Goal: Task Accomplishment & Management: Complete application form

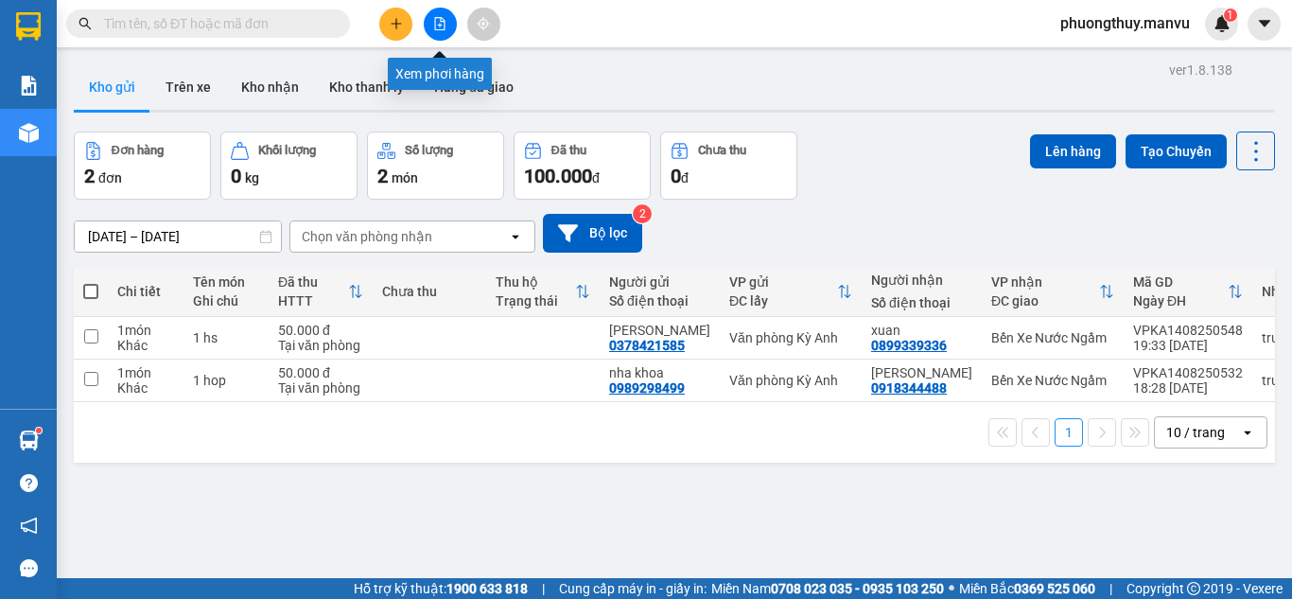
click at [435, 26] on icon "file-add" at bounding box center [440, 23] width 10 height 13
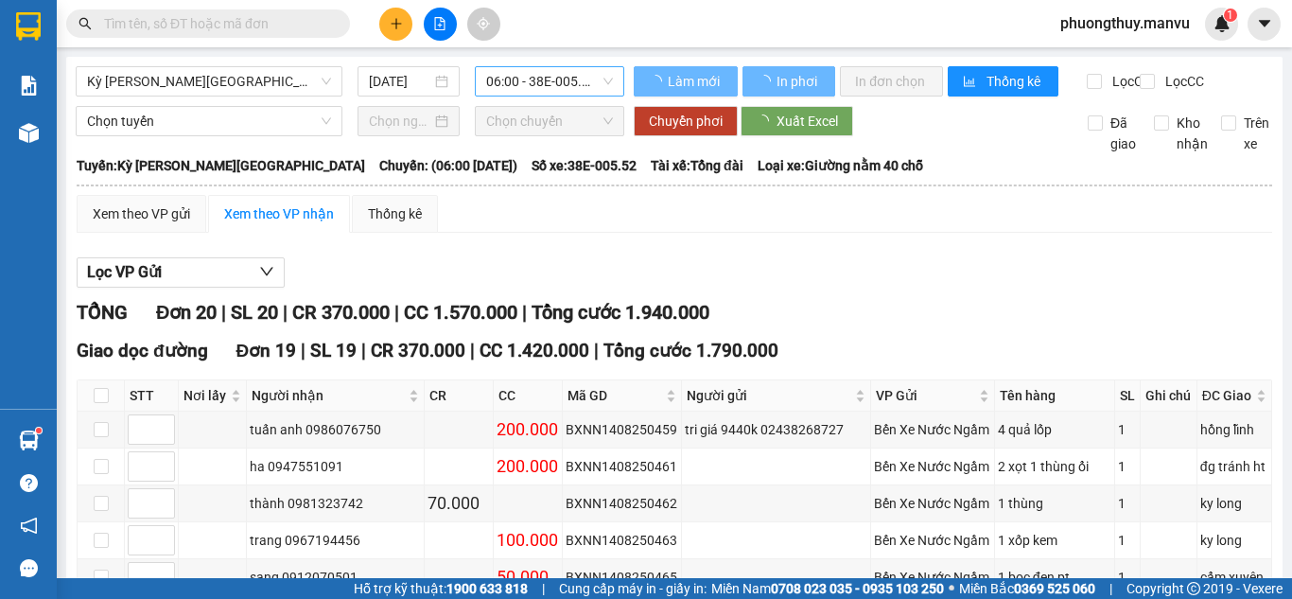
click at [515, 83] on span "06:00 - 38E-005.52" at bounding box center [549, 81] width 127 height 28
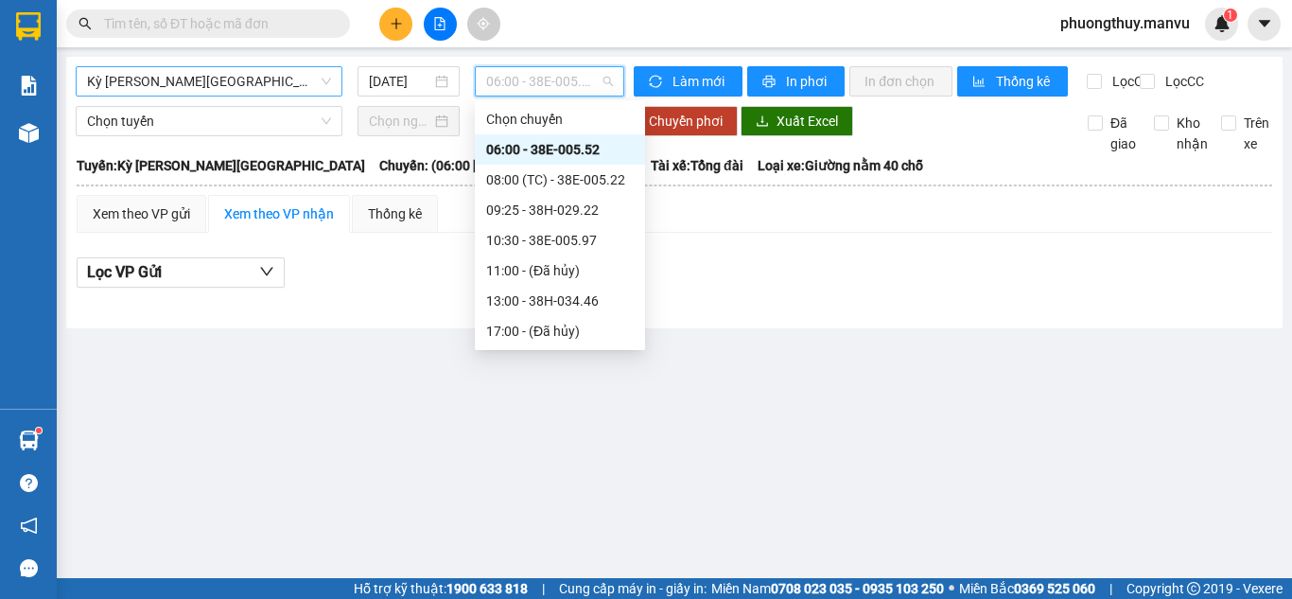
click at [239, 73] on span "Kỳ [PERSON_NAME][GEOGRAPHIC_DATA]" at bounding box center [209, 81] width 244 height 28
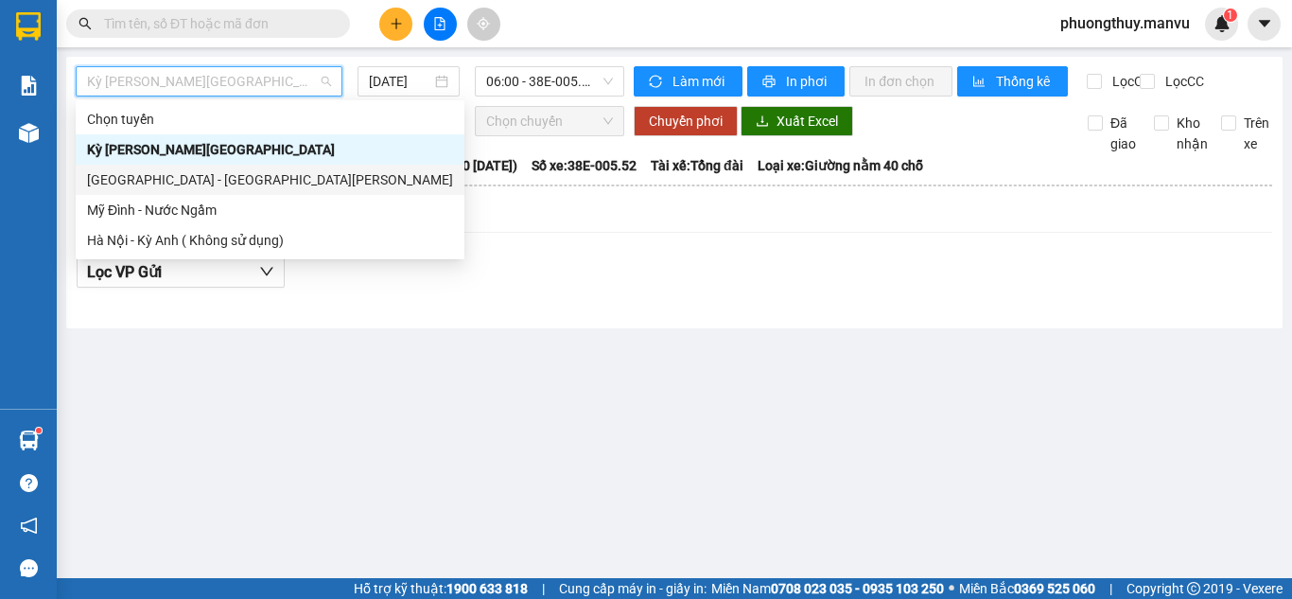
click at [169, 186] on div "[GEOGRAPHIC_DATA] - [GEOGRAPHIC_DATA][PERSON_NAME]" at bounding box center [270, 179] width 366 height 21
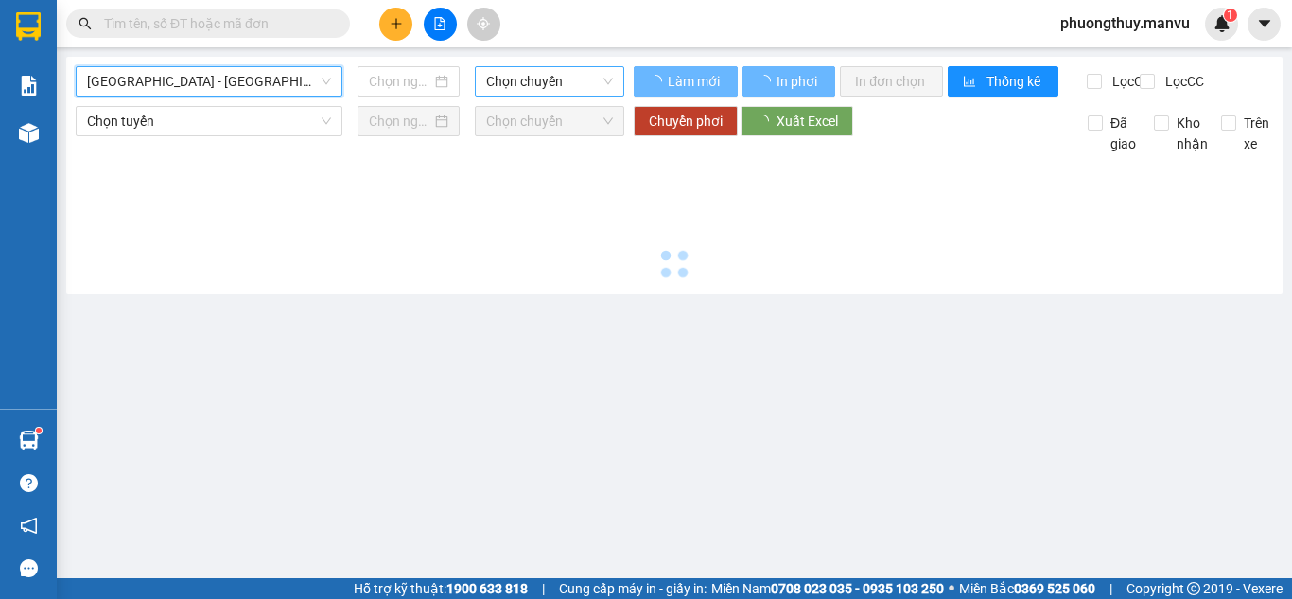
type input "[DATE]"
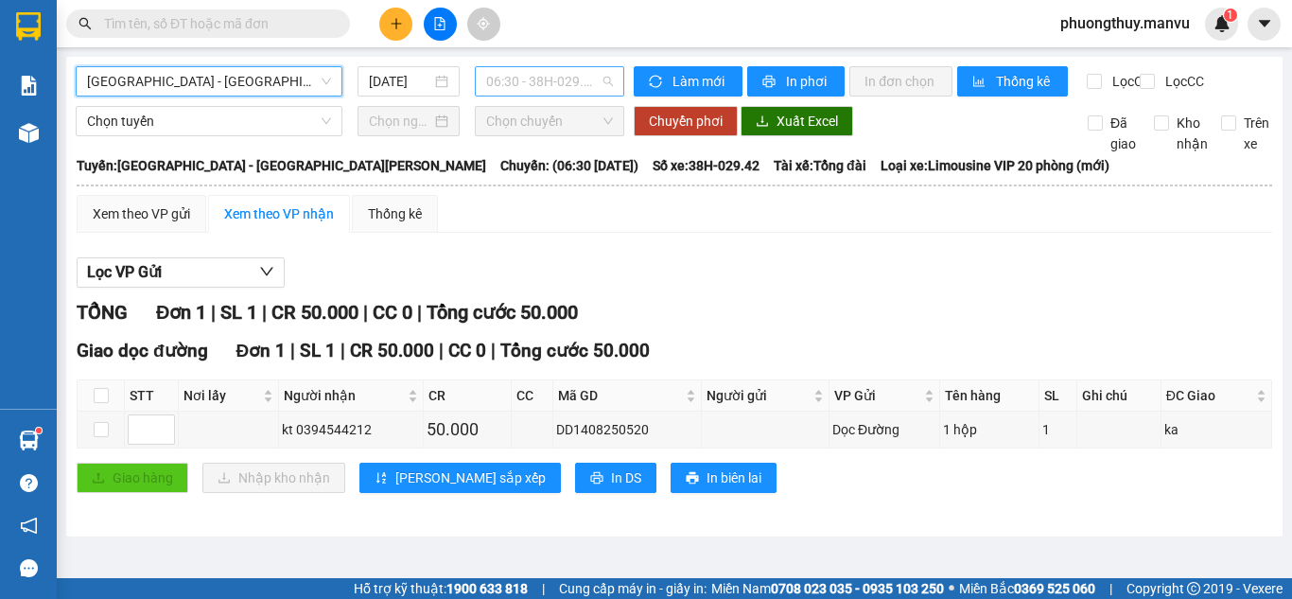
click at [552, 77] on span "06:30 - 38H-029.42" at bounding box center [549, 81] width 127 height 28
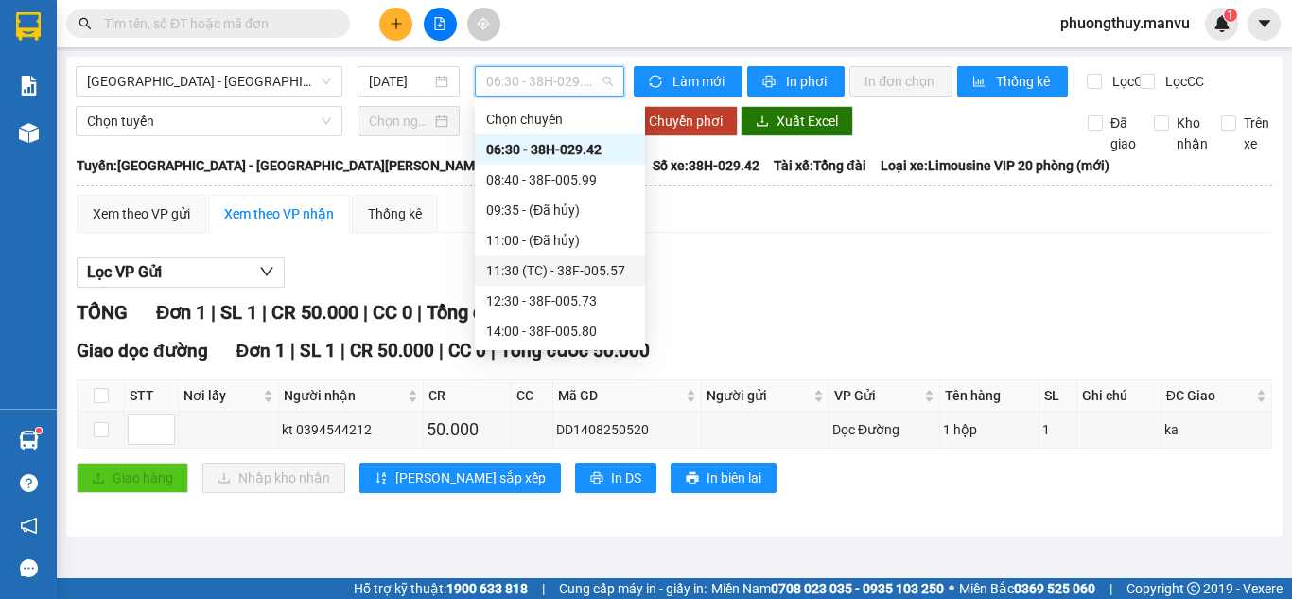
click at [574, 265] on div "11:30 (TC) - 38F-005.57" at bounding box center [560, 270] width 148 height 21
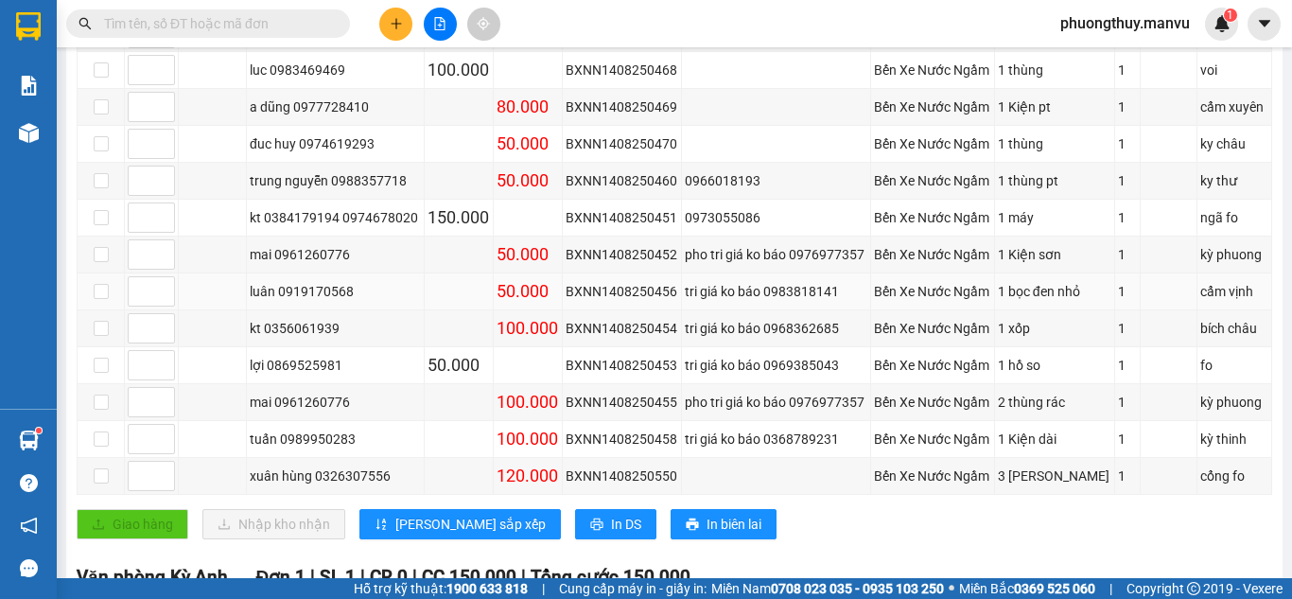
scroll to position [662, 0]
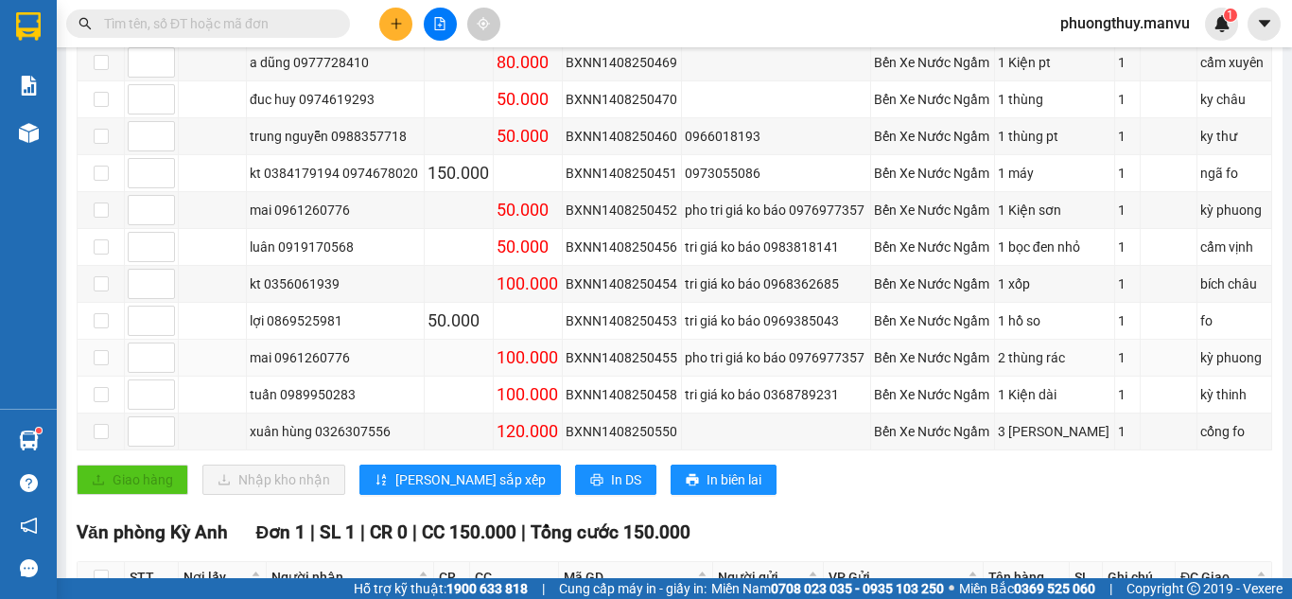
click at [337, 368] on div "mai 0961260776" at bounding box center [335, 357] width 171 height 21
click at [173, 14] on input "text" at bounding box center [215, 23] width 223 height 21
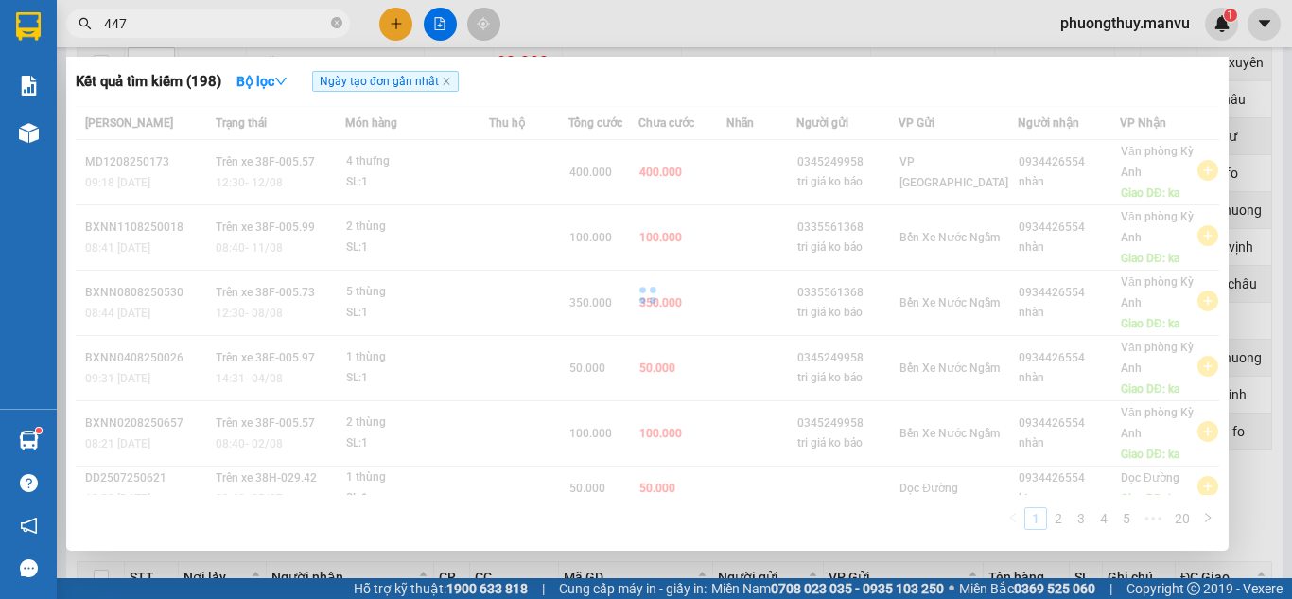
type input "4479"
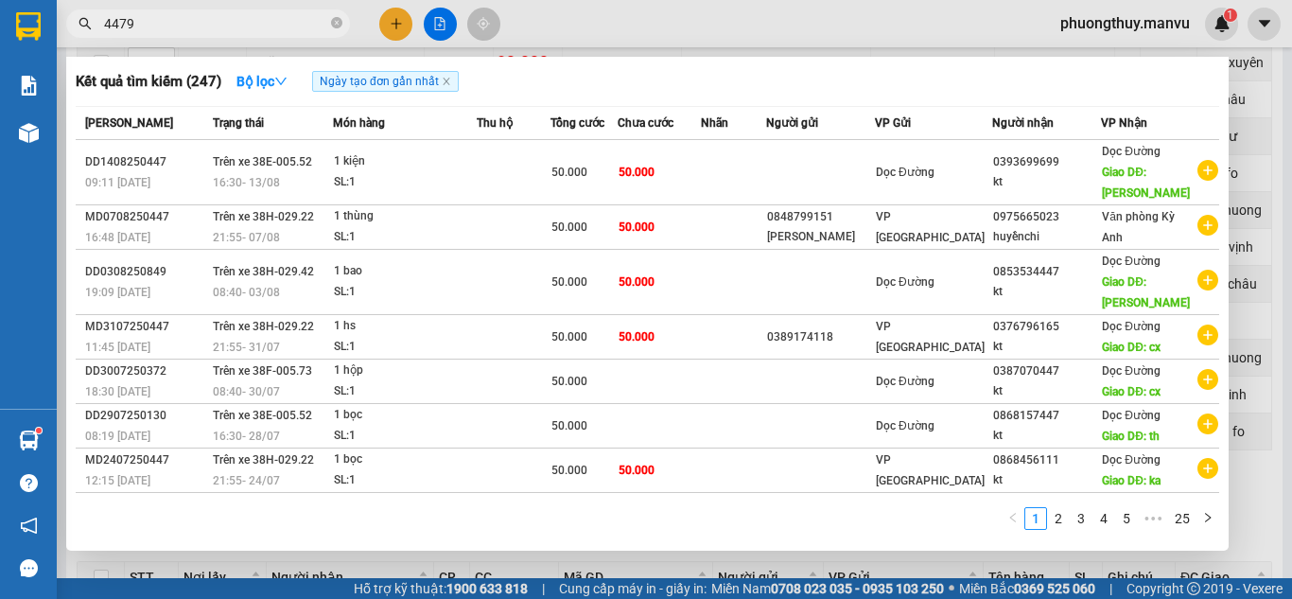
drag, startPoint x: 338, startPoint y: 22, endPoint x: 316, endPoint y: 22, distance: 21.8
click at [335, 22] on icon "close-circle" at bounding box center [336, 22] width 11 height 11
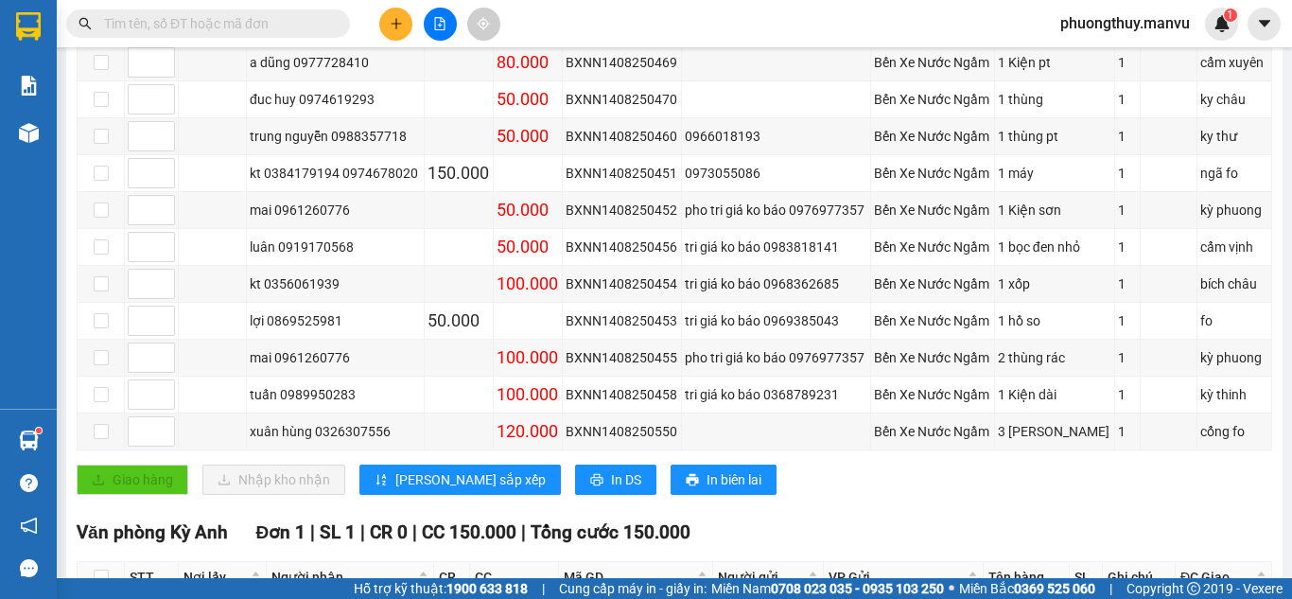
click at [272, 22] on input "text" at bounding box center [215, 23] width 223 height 21
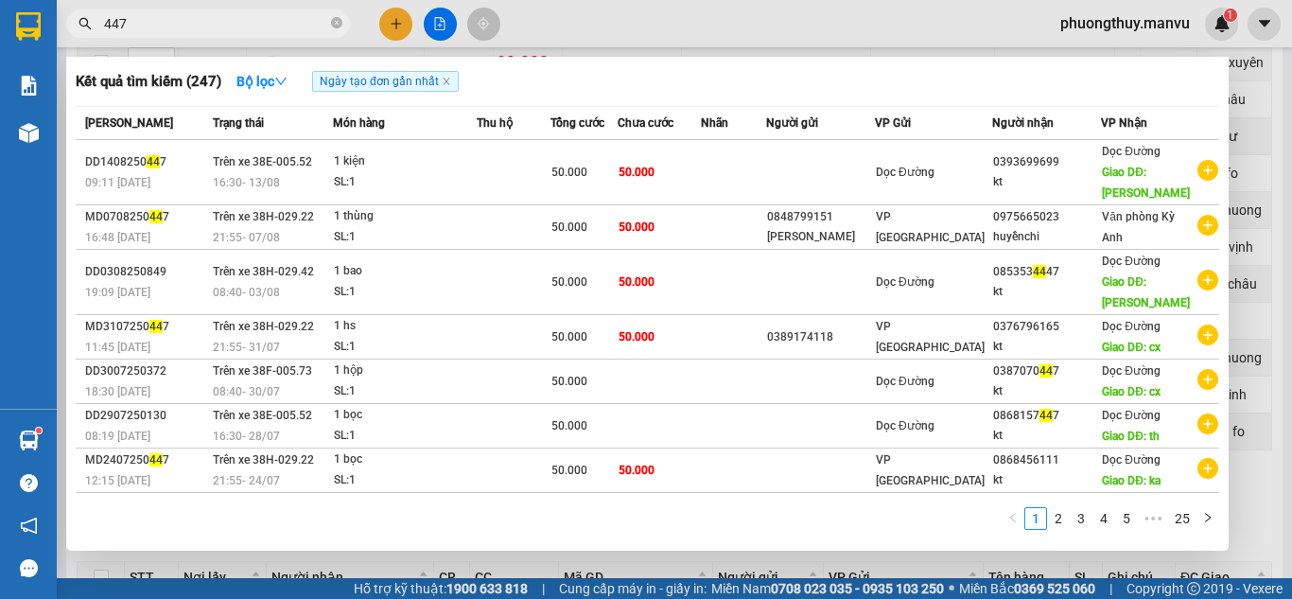
type input "4479"
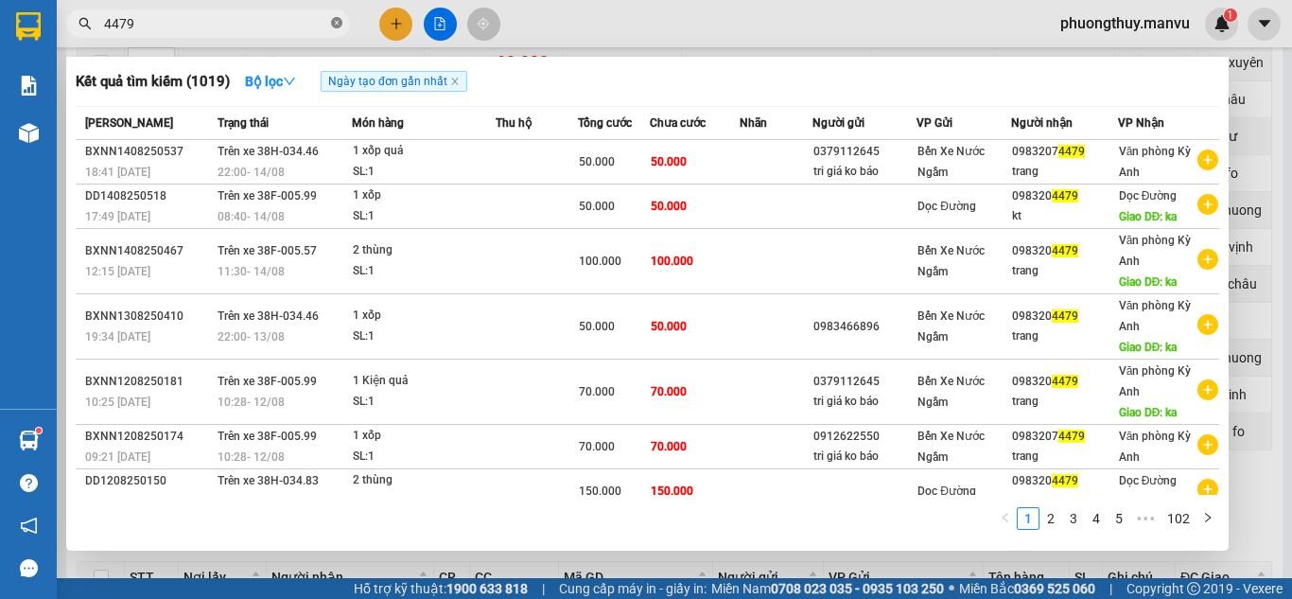
click at [336, 22] on icon "close-circle" at bounding box center [336, 22] width 11 height 11
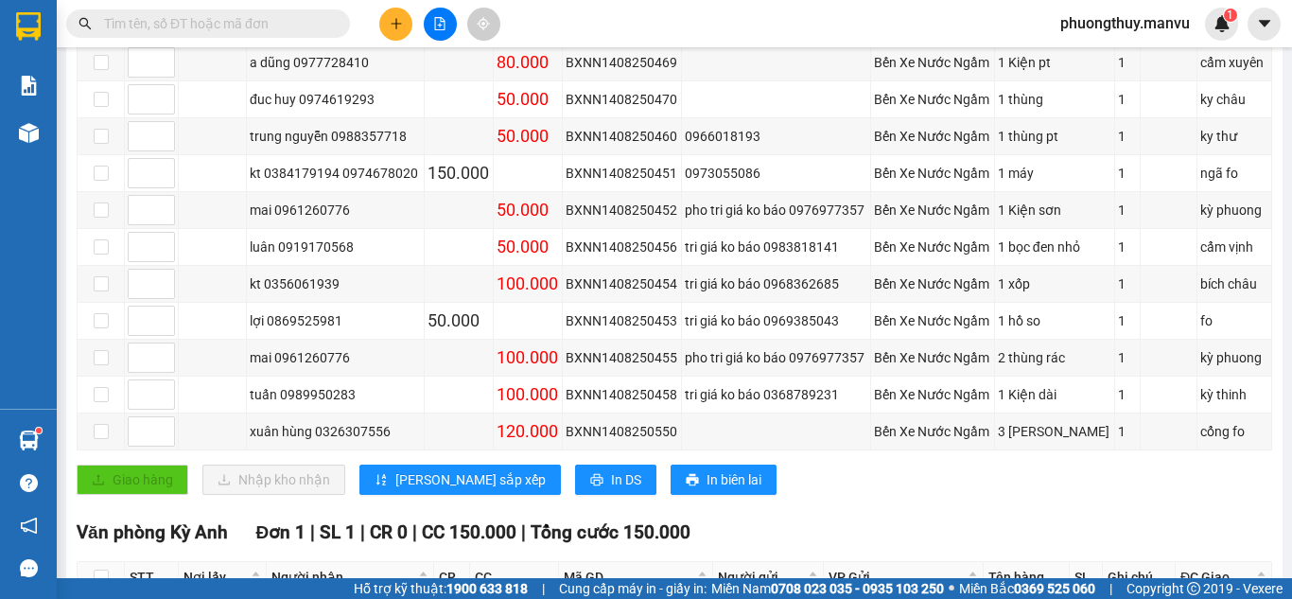
click at [305, 22] on input "text" at bounding box center [215, 23] width 223 height 21
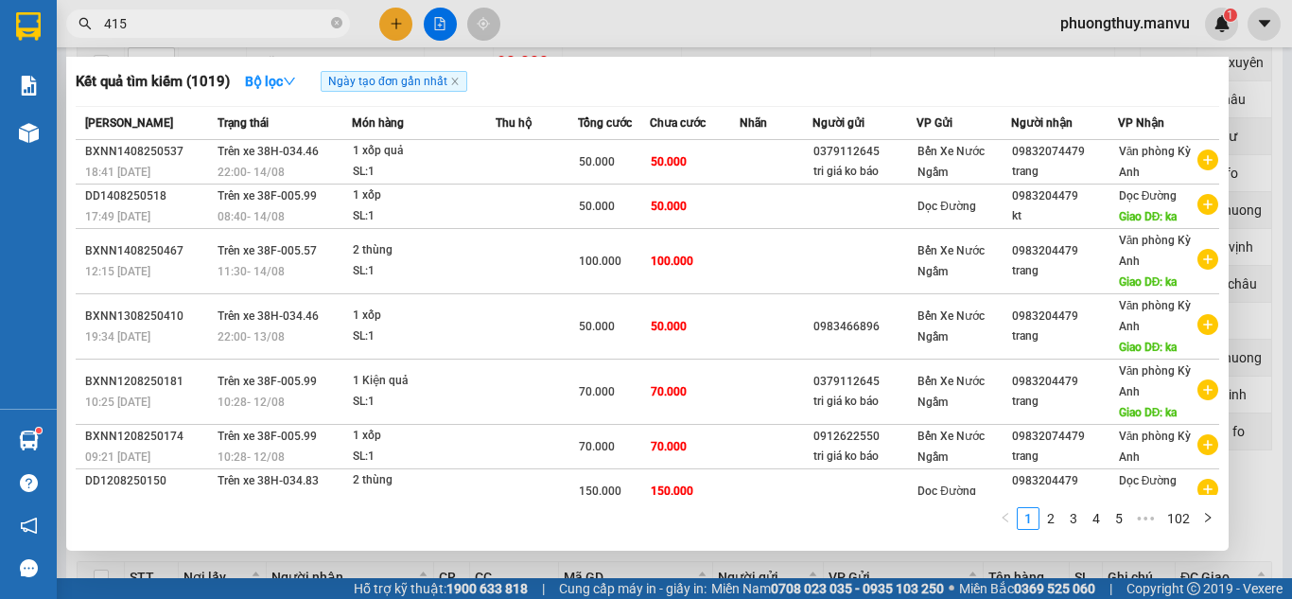
type input "4153"
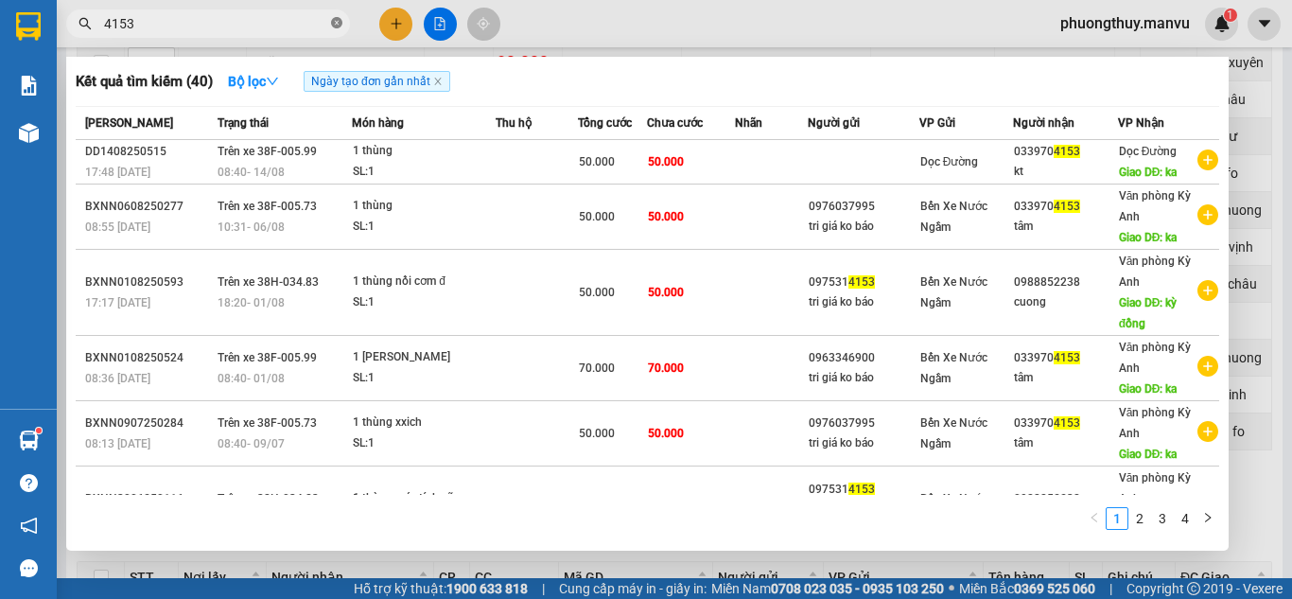
click at [337, 22] on icon "close-circle" at bounding box center [336, 22] width 11 height 11
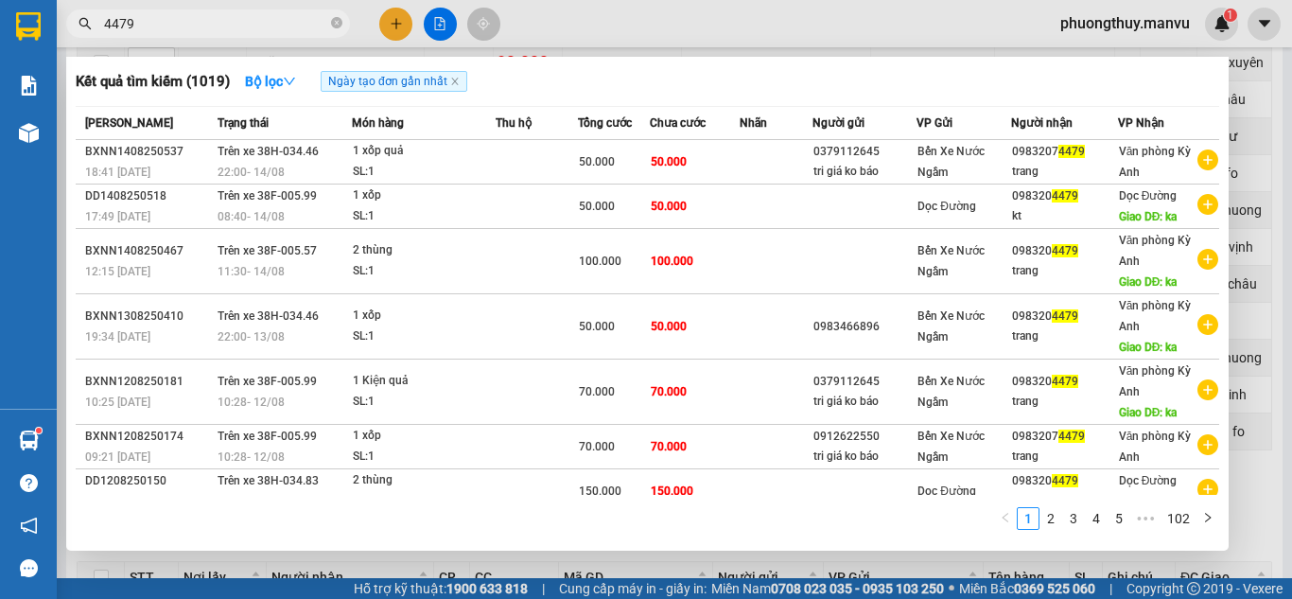
type input "4479"
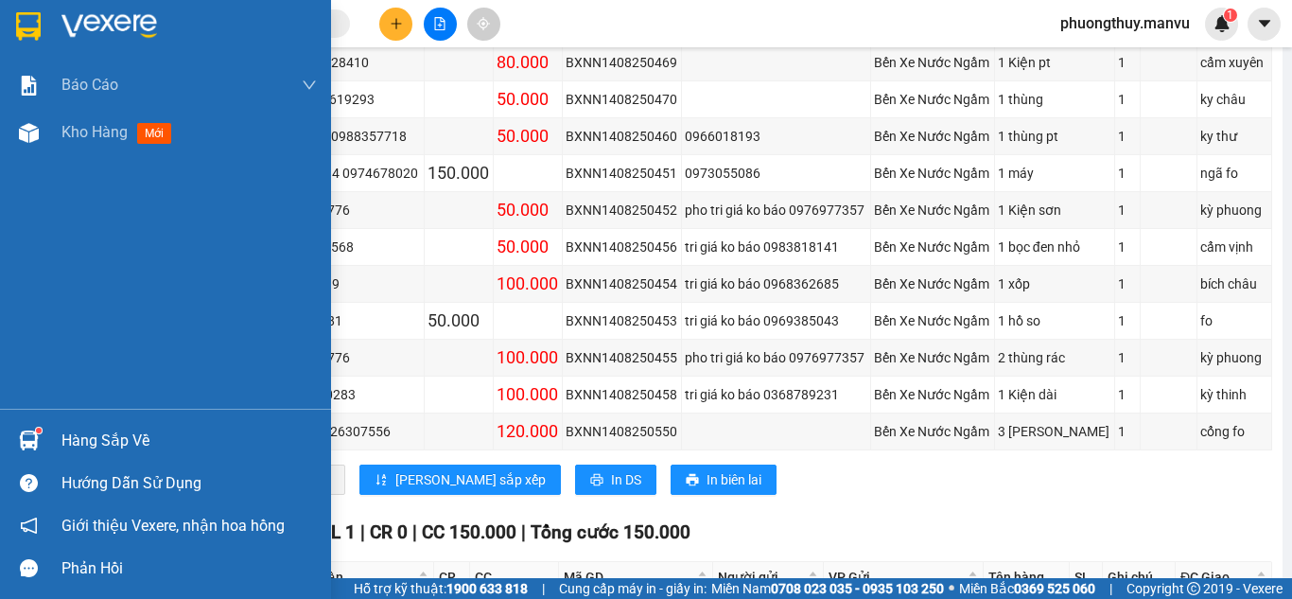
click at [79, 20] on img at bounding box center [109, 26] width 96 height 28
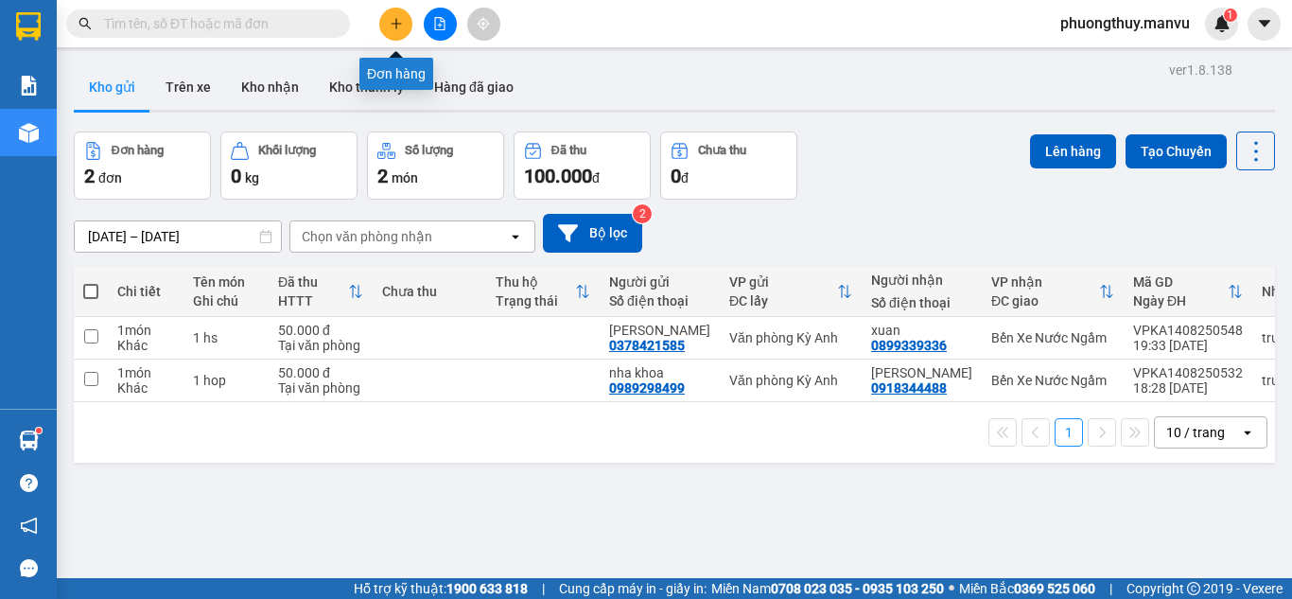
click at [406, 27] on button at bounding box center [395, 24] width 33 height 33
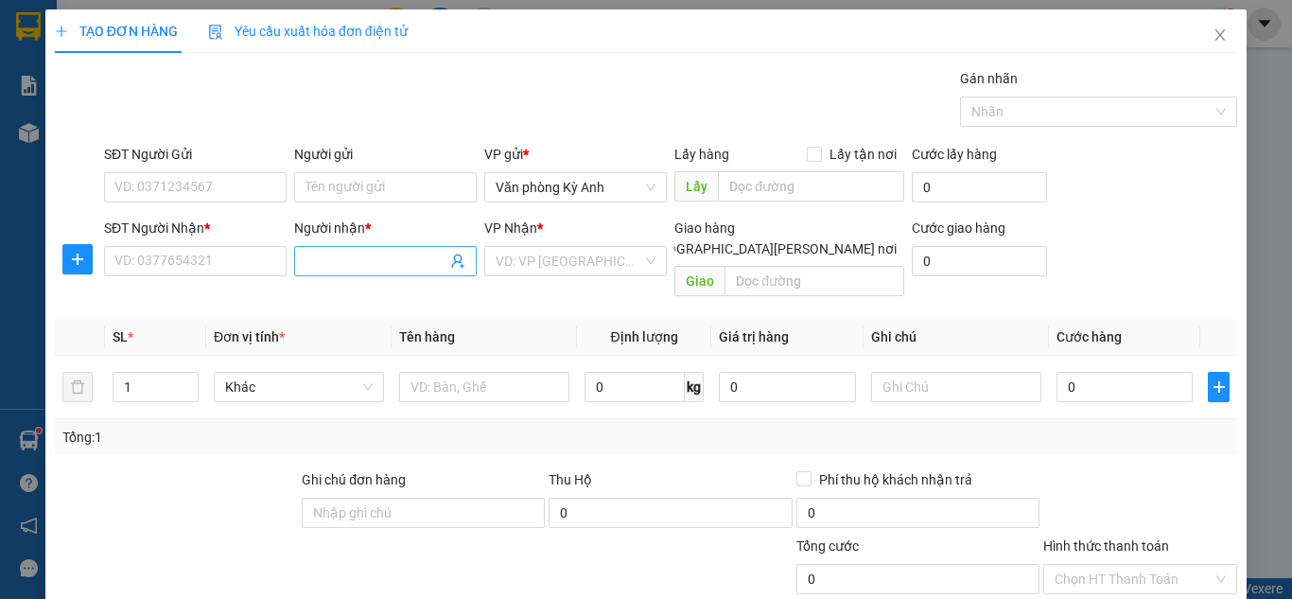
click at [375, 269] on input "Người nhận *" at bounding box center [376, 261] width 141 height 21
type input "b"
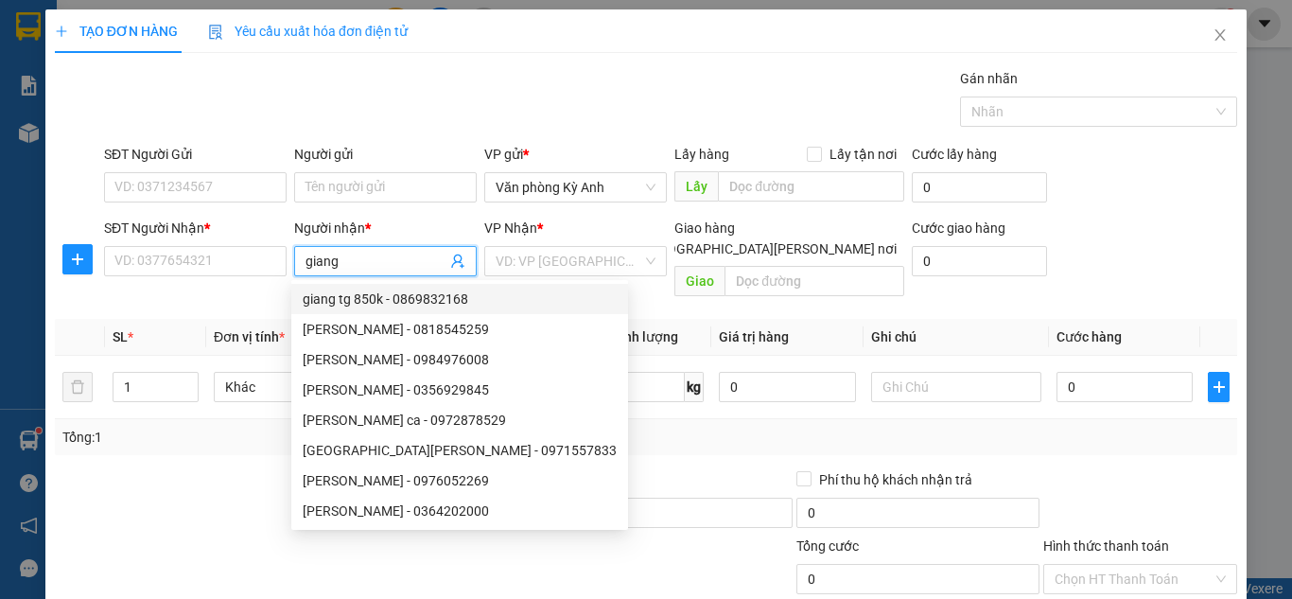
scroll to position [61, 0]
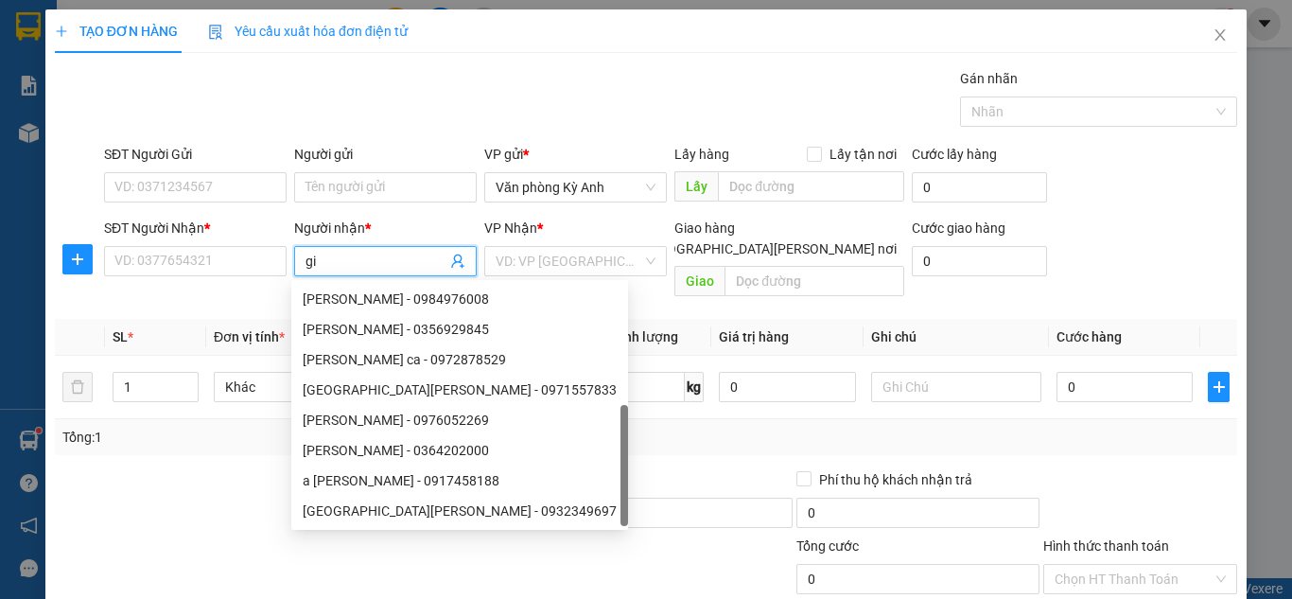
type input "g"
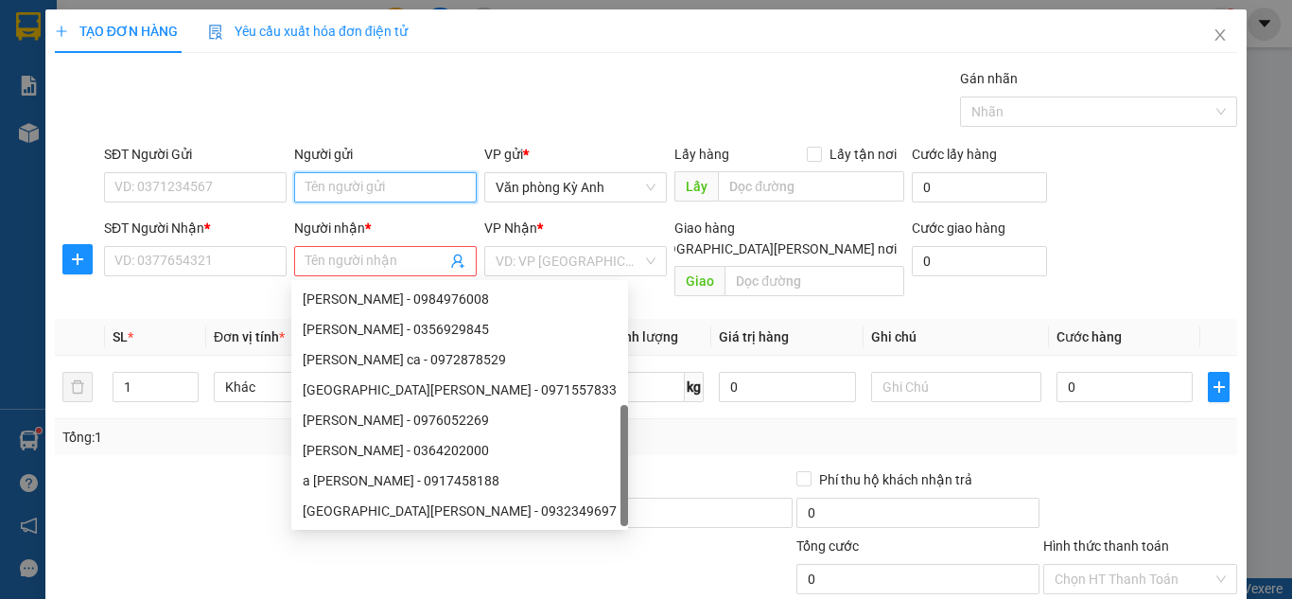
click at [395, 174] on input "Người gửi" at bounding box center [385, 187] width 183 height 30
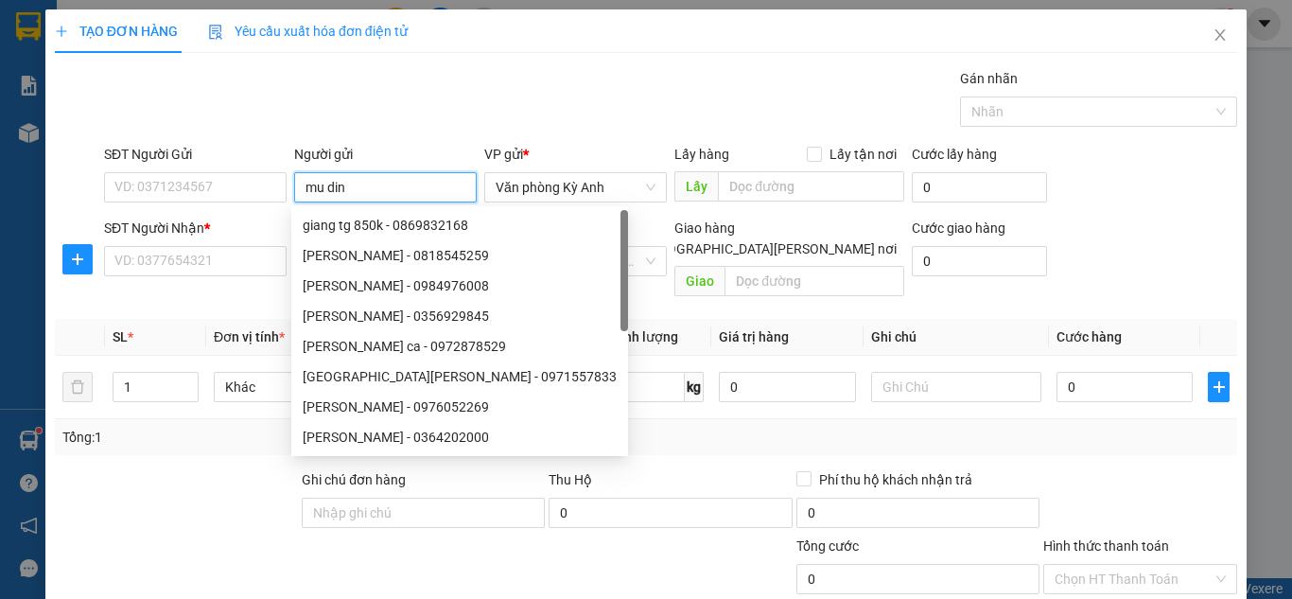
type input "[PERSON_NAME]"
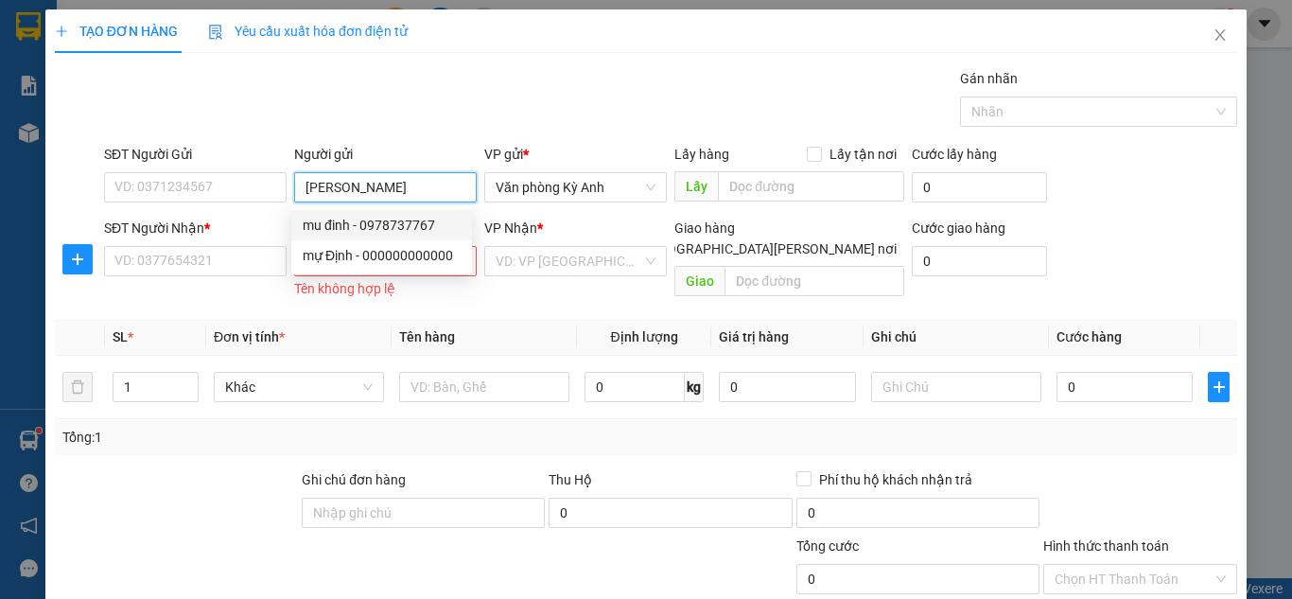
click at [380, 226] on div "mu đinh - 0978737767" at bounding box center [382, 225] width 158 height 21
type input "0978737767"
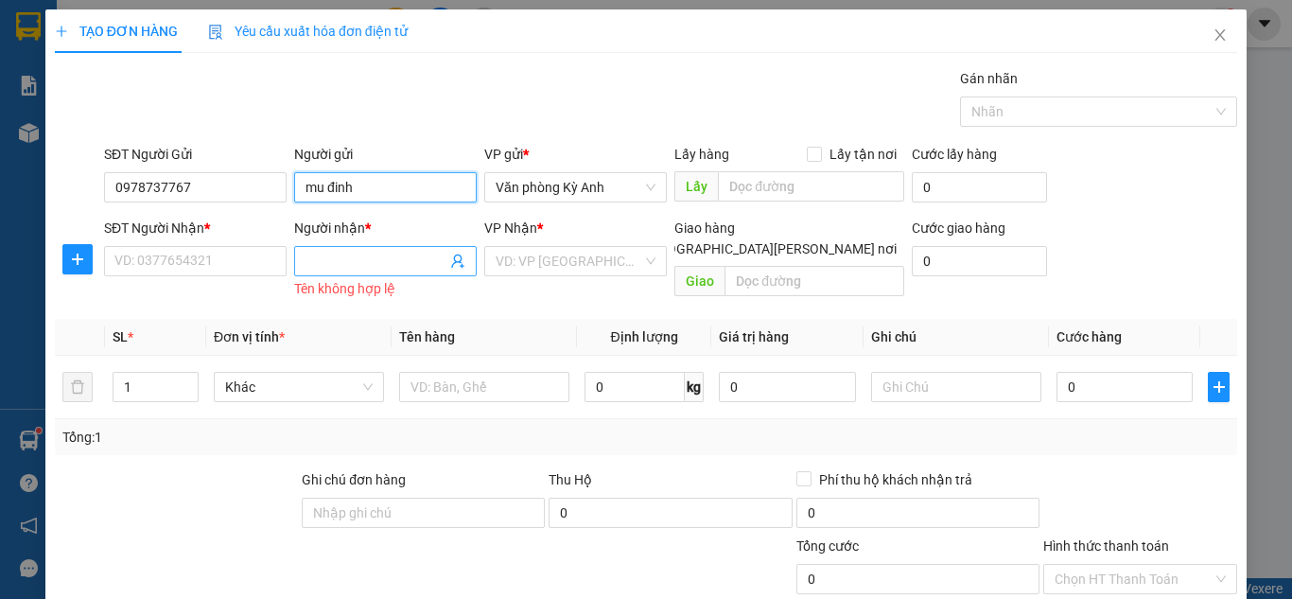
type input "mu đinh"
click at [361, 264] on input "Người nhận *" at bounding box center [376, 261] width 141 height 21
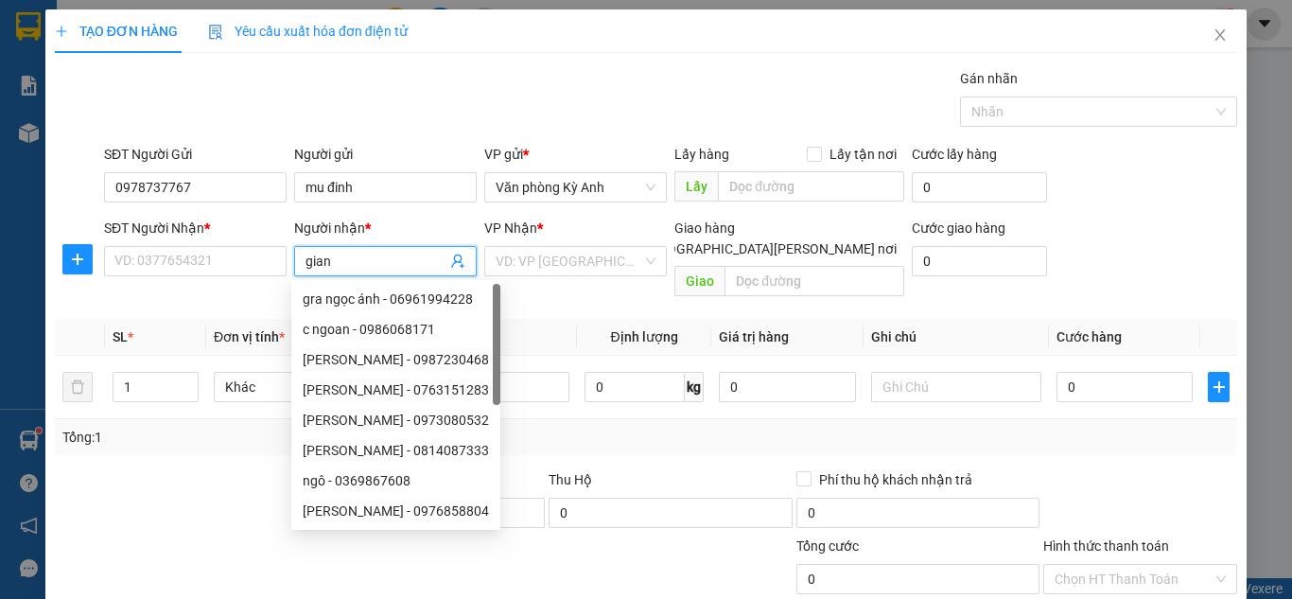
type input "giang"
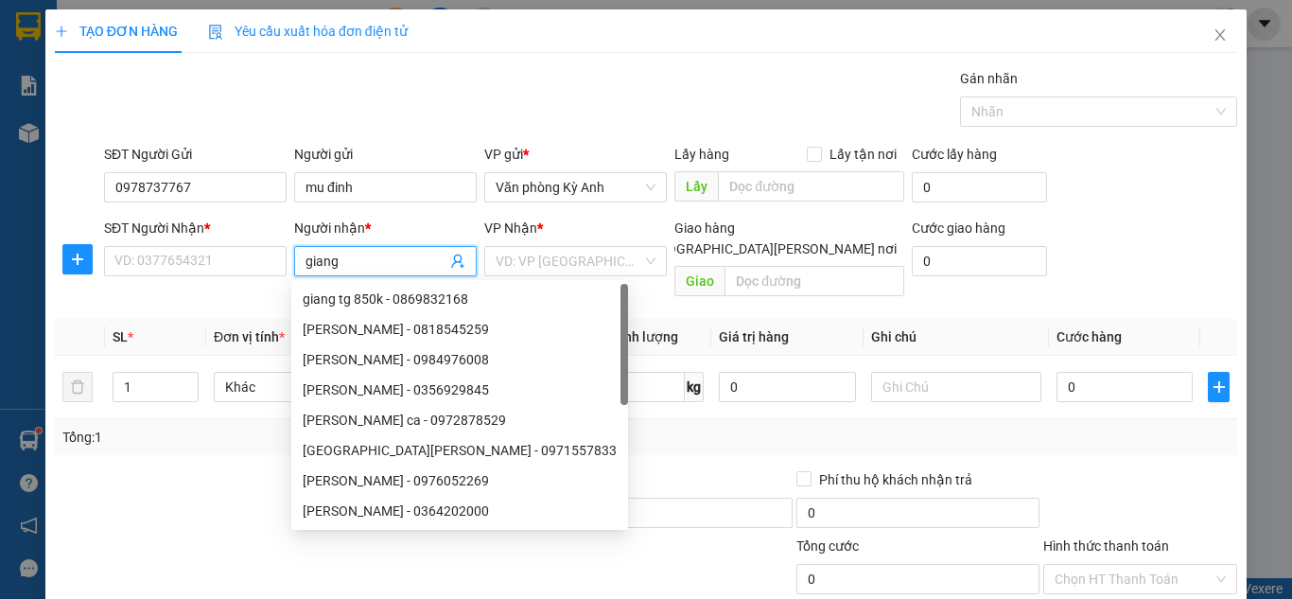
click at [404, 481] on div "[PERSON_NAME] - 0976052269" at bounding box center [460, 480] width 314 height 21
type input "0976052269"
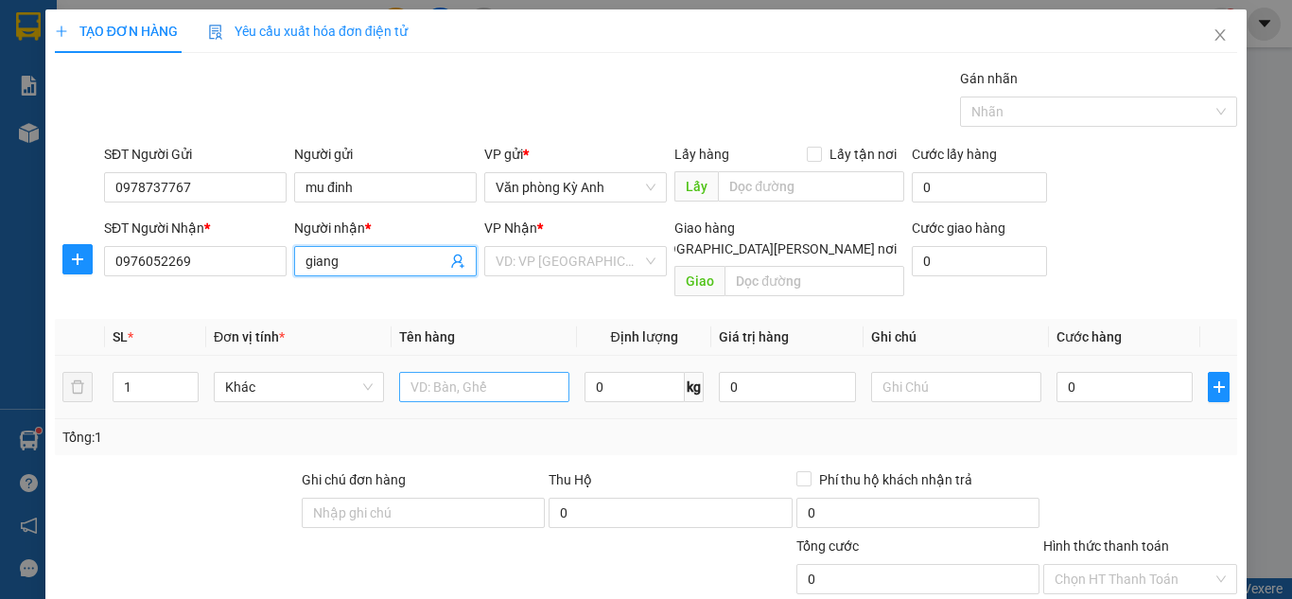
type input "giang"
click at [510, 377] on input "text" at bounding box center [484, 387] width 170 height 30
type input "1"
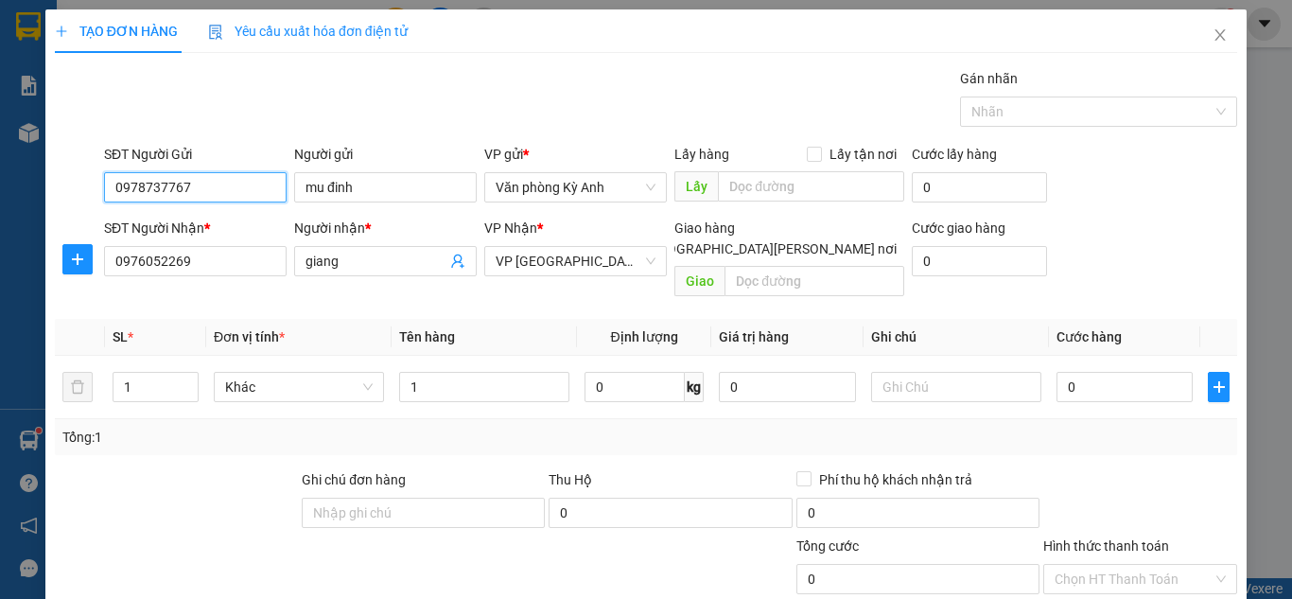
click at [224, 186] on input "0978737767" at bounding box center [195, 187] width 183 height 30
click at [1198, 34] on span "Close" at bounding box center [1220, 35] width 53 height 53
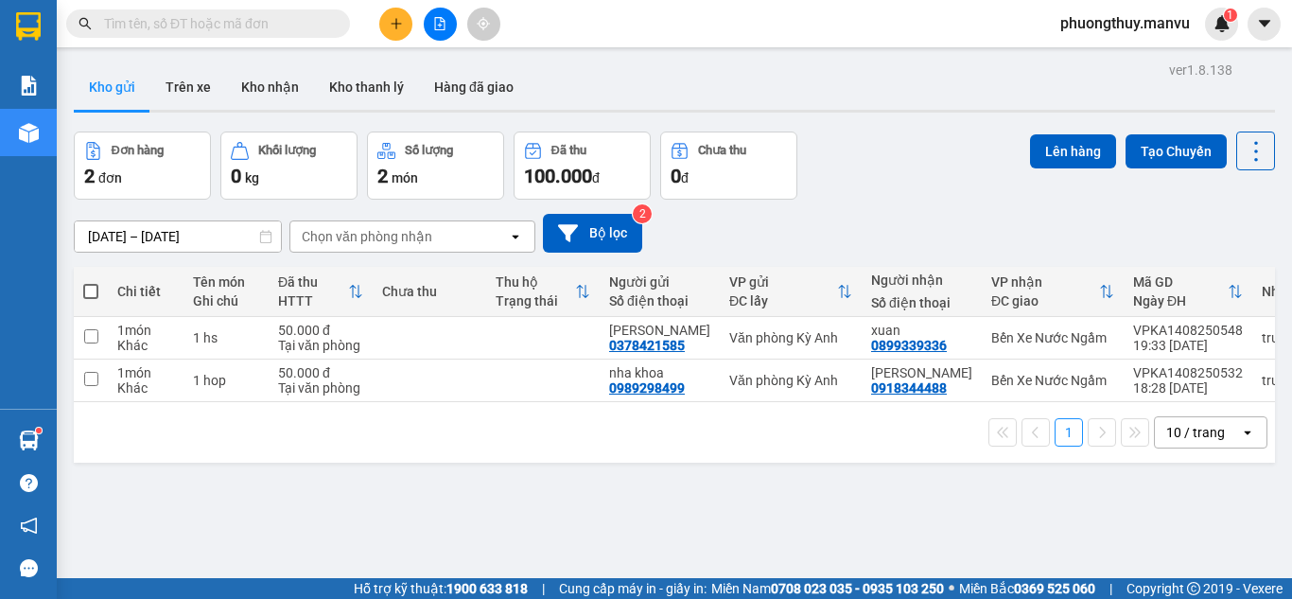
click at [268, 17] on input "text" at bounding box center [215, 23] width 223 height 21
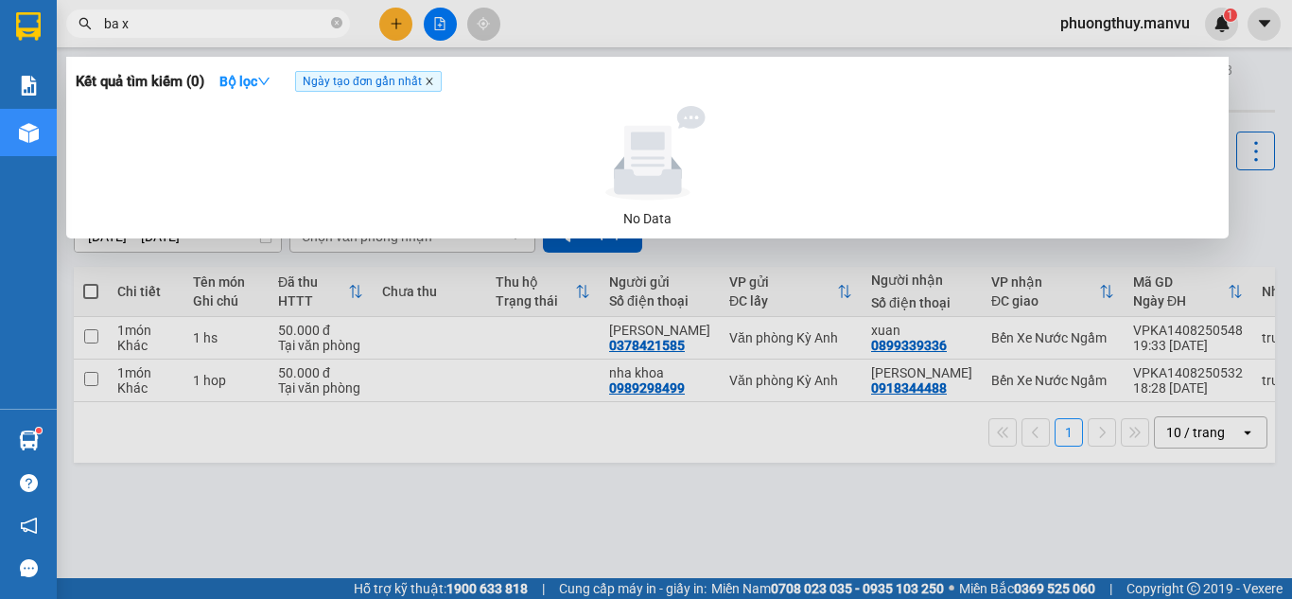
click at [433, 84] on icon "close" at bounding box center [429, 81] width 9 height 9
click at [196, 16] on input "ba x" at bounding box center [215, 23] width 223 height 21
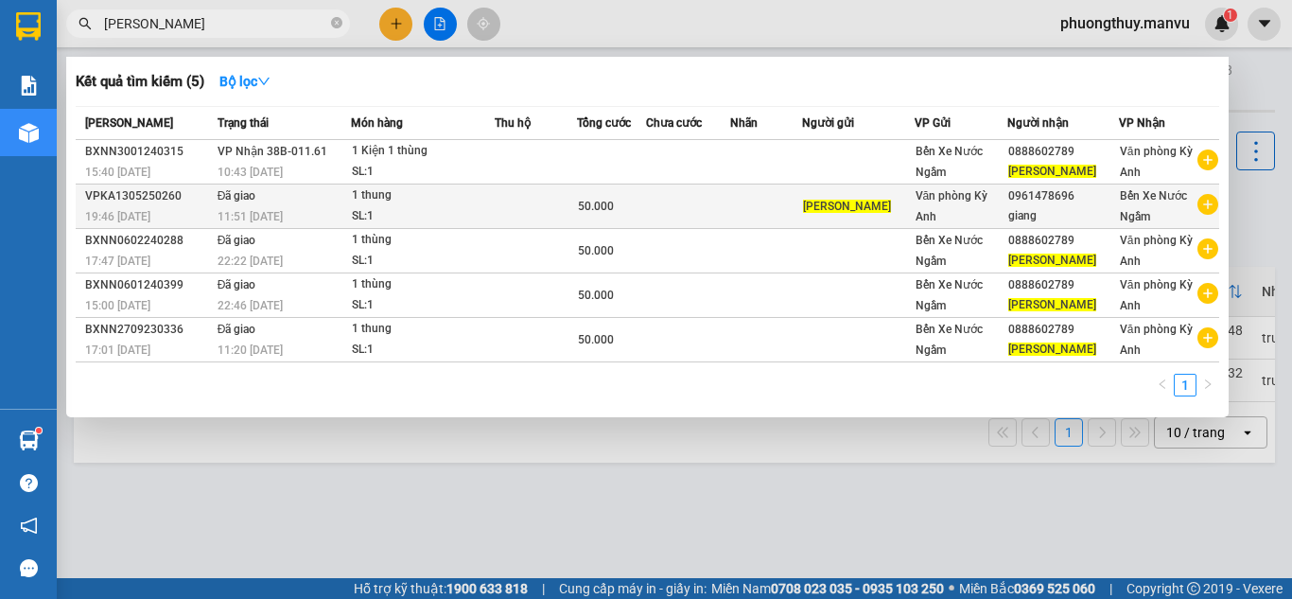
type input "[PERSON_NAME]"
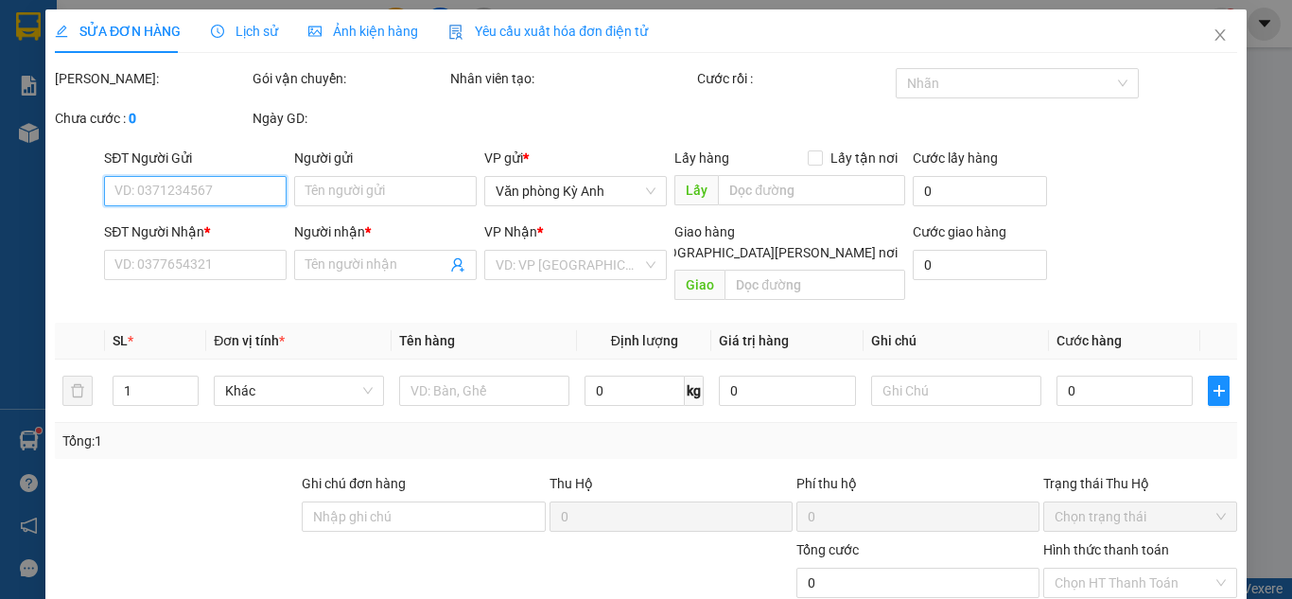
type input "[PERSON_NAME]"
type input "0961478696"
type input "giang"
type input "50.000"
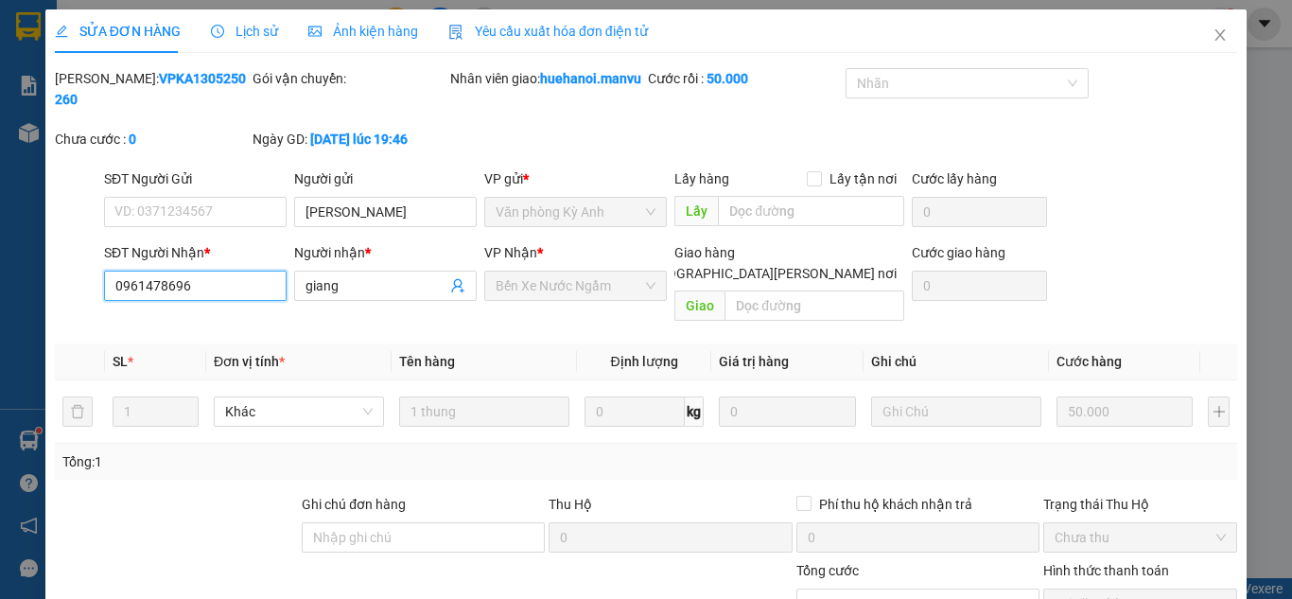
drag, startPoint x: 233, startPoint y: 289, endPoint x: 104, endPoint y: 287, distance: 128.7
click at [104, 287] on input "0961478696" at bounding box center [195, 286] width 183 height 30
paste input "8272539"
type input "0827253996"
click at [1213, 41] on icon "close" at bounding box center [1220, 34] width 15 height 15
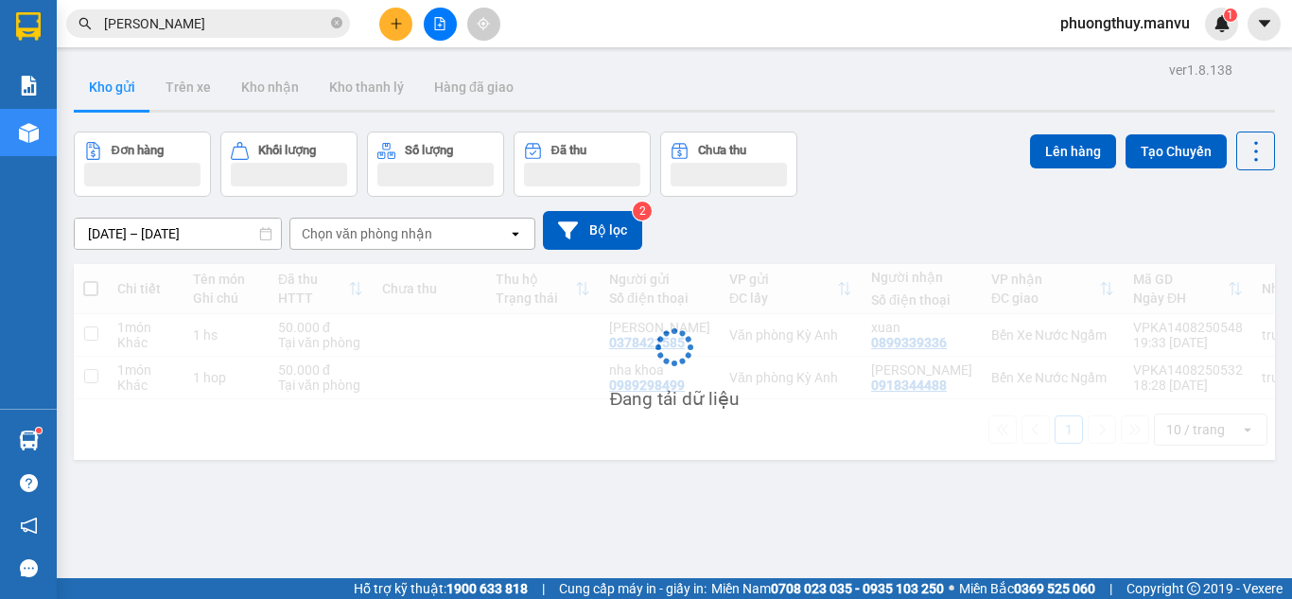
click at [398, 26] on icon "plus" at bounding box center [396, 23] width 13 height 13
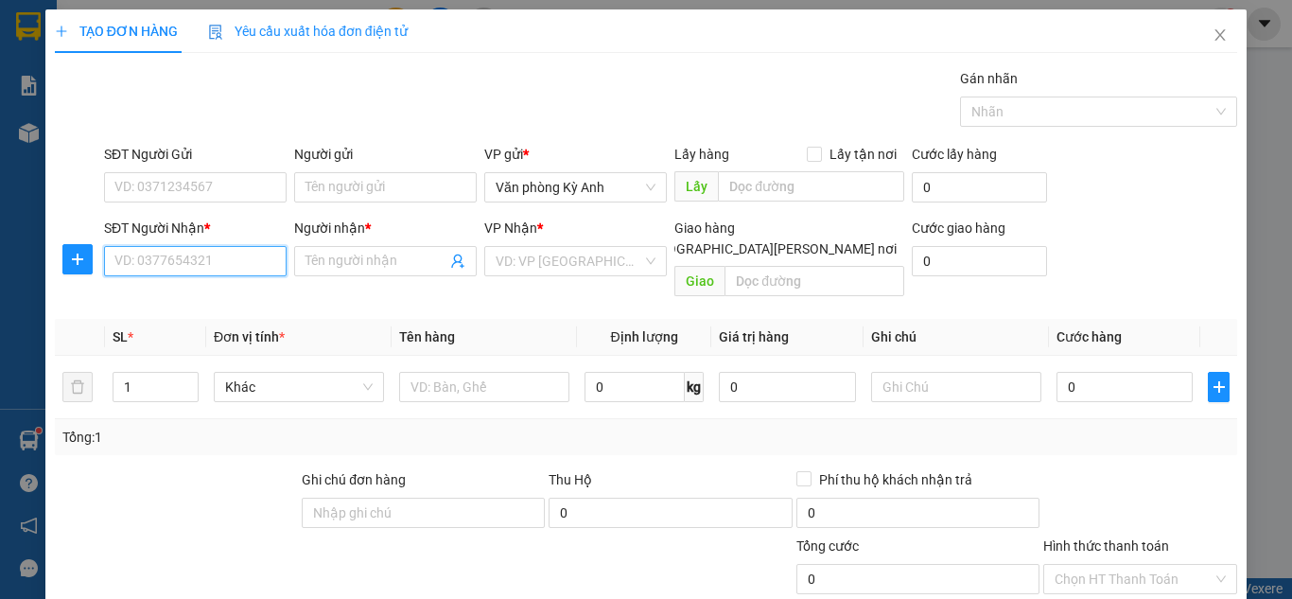
click at [217, 261] on input "SĐT Người Nhận *" at bounding box center [195, 261] width 183 height 30
paste input "0827253996"
type input "0827253996"
click at [385, 254] on input "Người nhận *" at bounding box center [376, 261] width 141 height 21
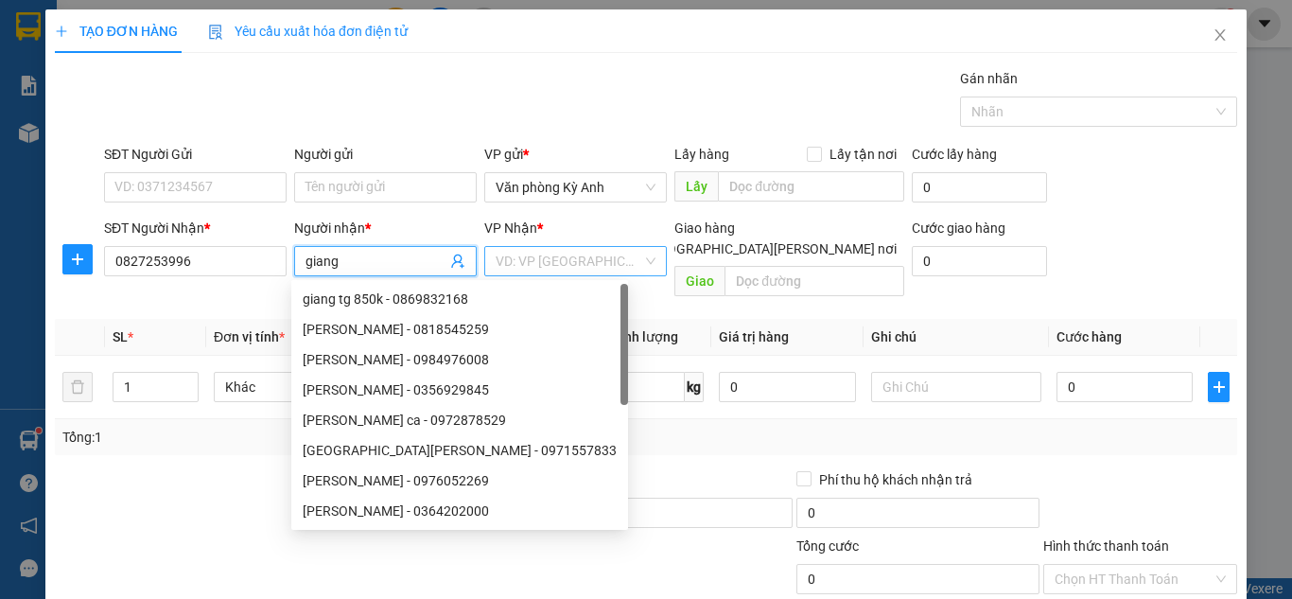
type input "giang"
click at [517, 262] on input "search" at bounding box center [569, 261] width 147 height 28
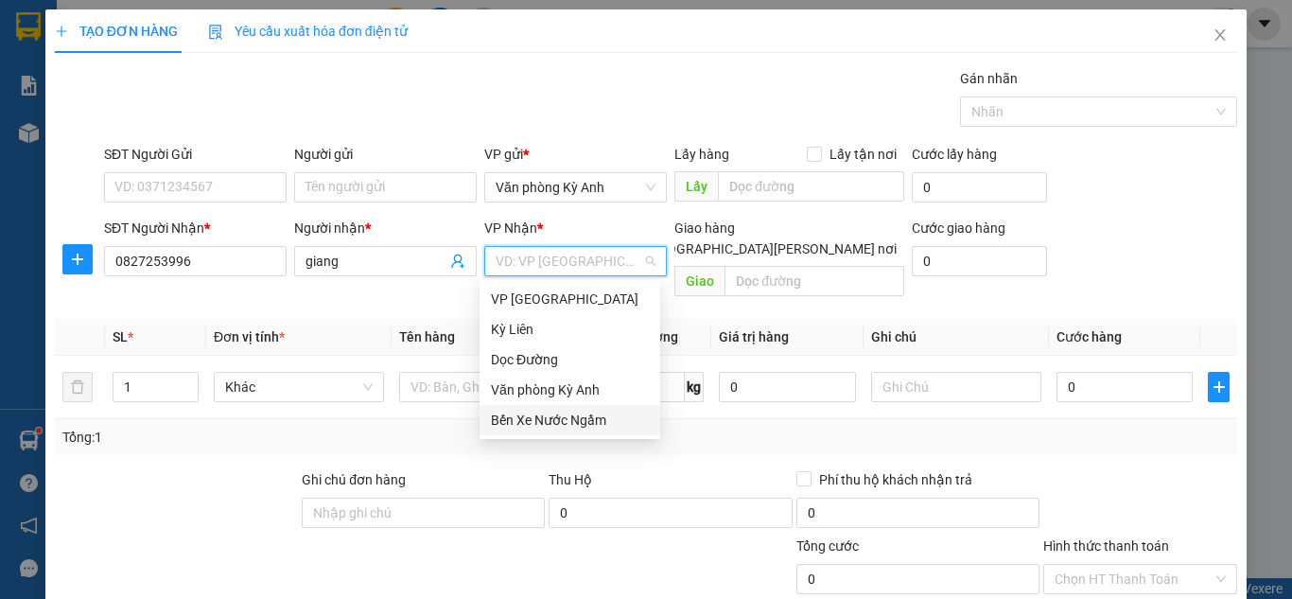
click at [551, 426] on div "Bến Xe Nước Ngầm" at bounding box center [570, 420] width 158 height 21
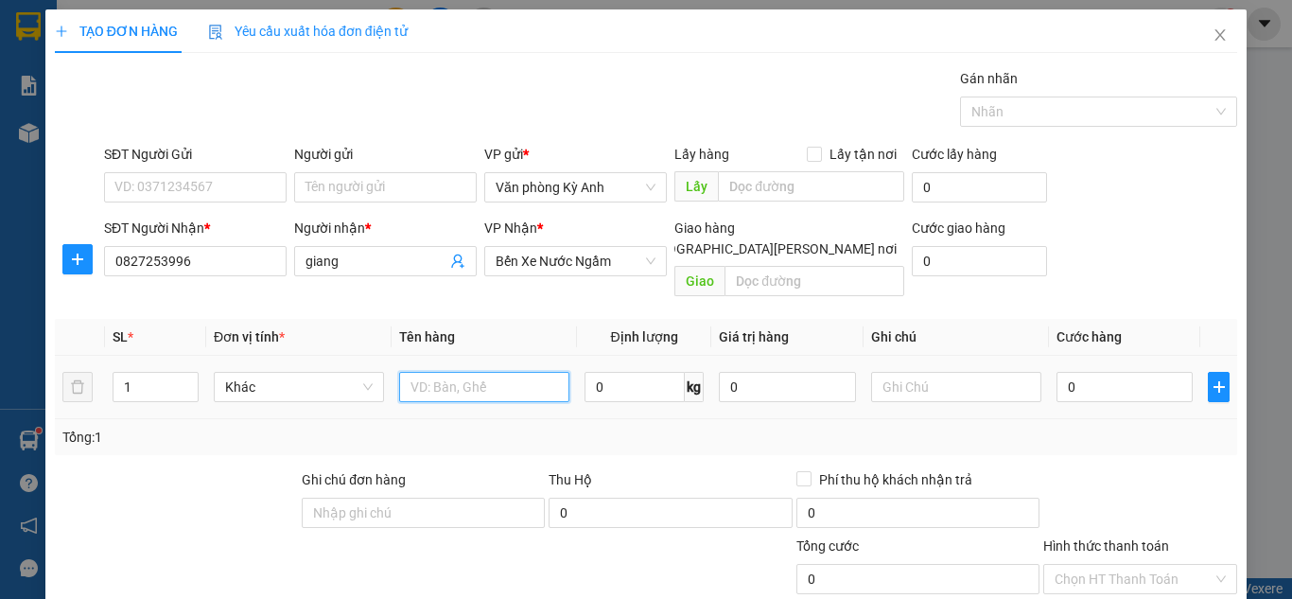
click at [448, 372] on input "text" at bounding box center [484, 387] width 170 height 30
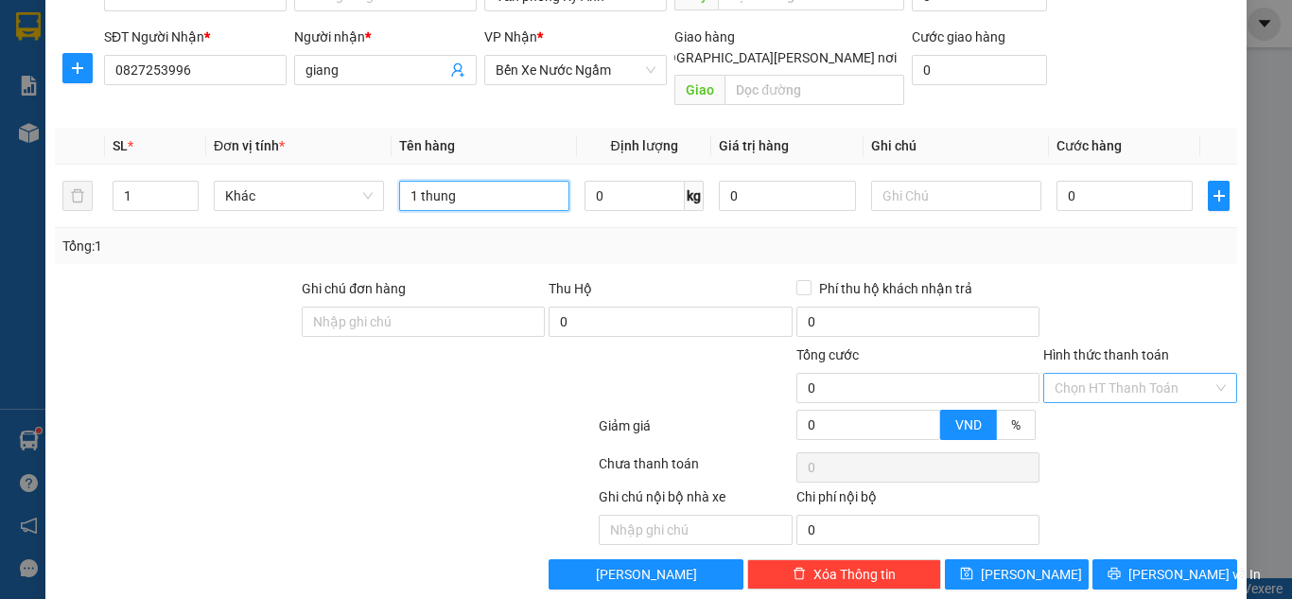
scroll to position [198, 0]
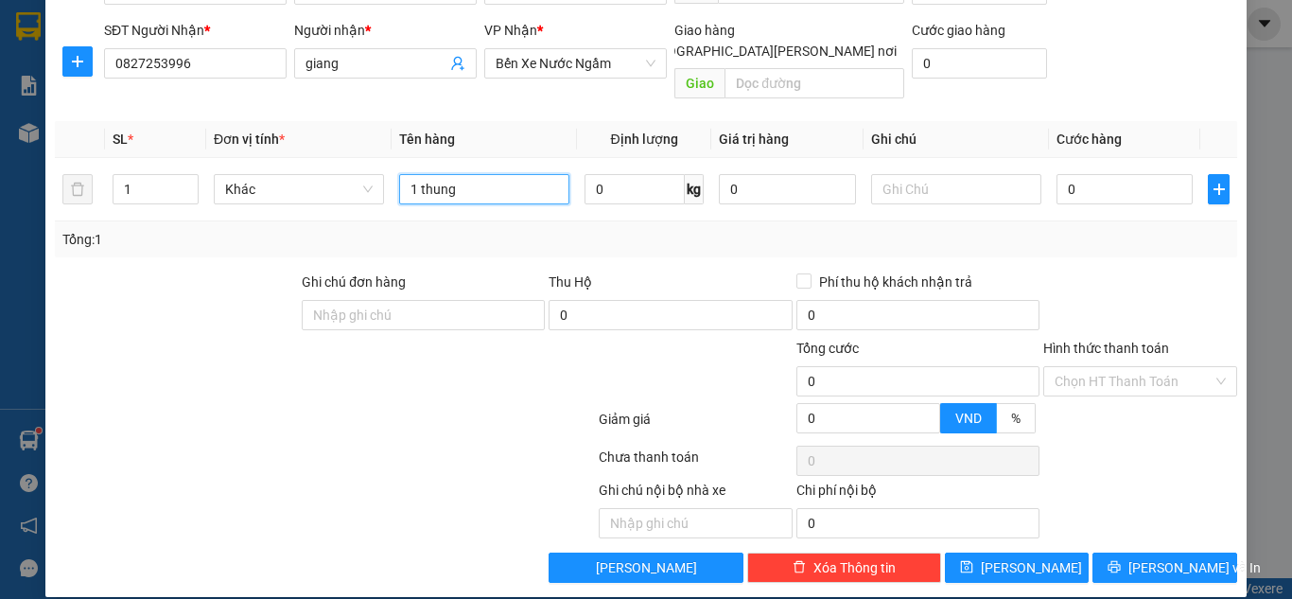
type input "1 thung"
click at [1092, 342] on div "Hình thức thanh toán" at bounding box center [1140, 352] width 194 height 28
click at [1095, 367] on input "Hình thức thanh toán" at bounding box center [1134, 381] width 158 height 28
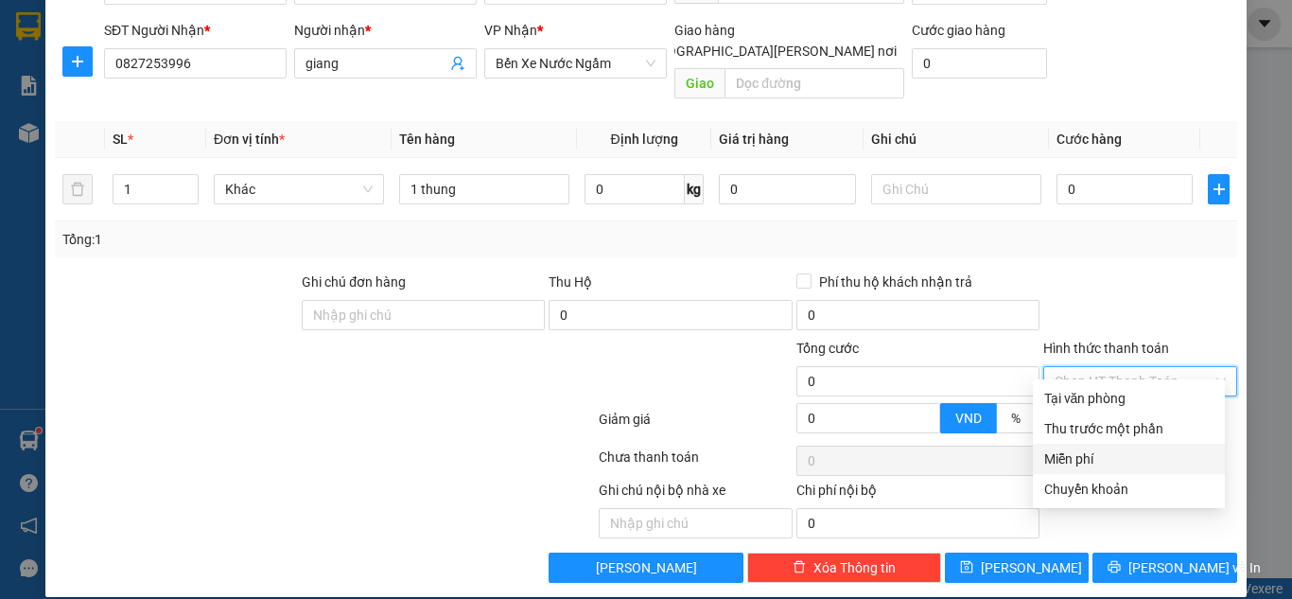
click at [1053, 461] on div "Miễn phí" at bounding box center [1128, 458] width 169 height 21
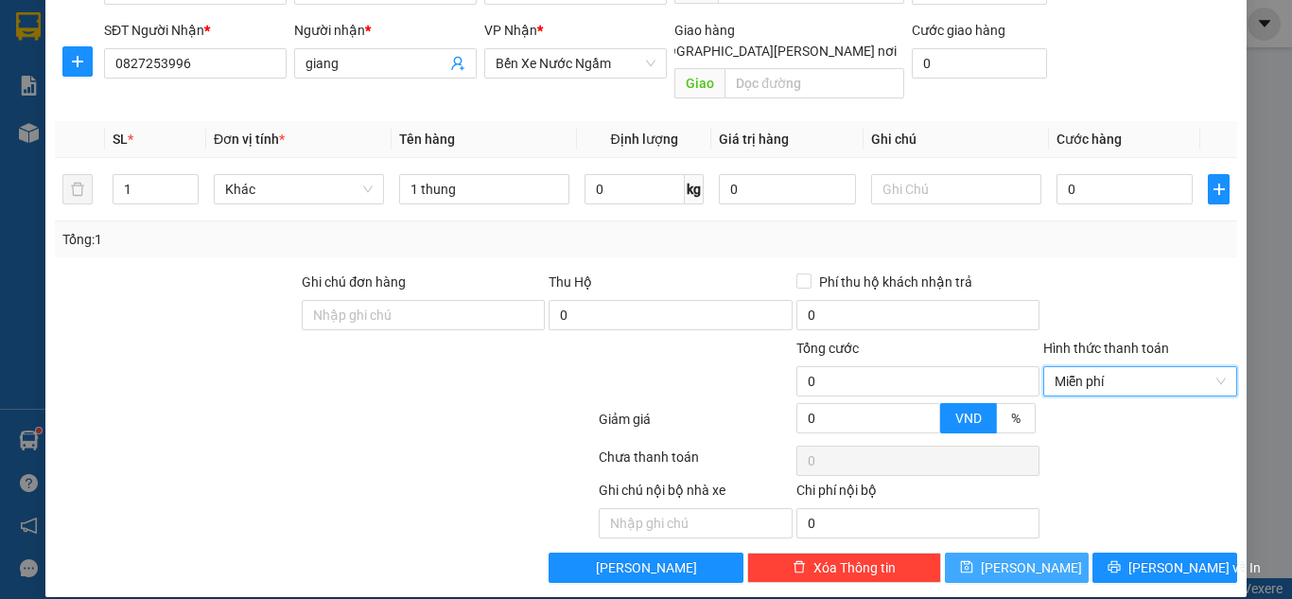
click at [1002, 558] on button "[PERSON_NAME]" at bounding box center [1017, 567] width 145 height 30
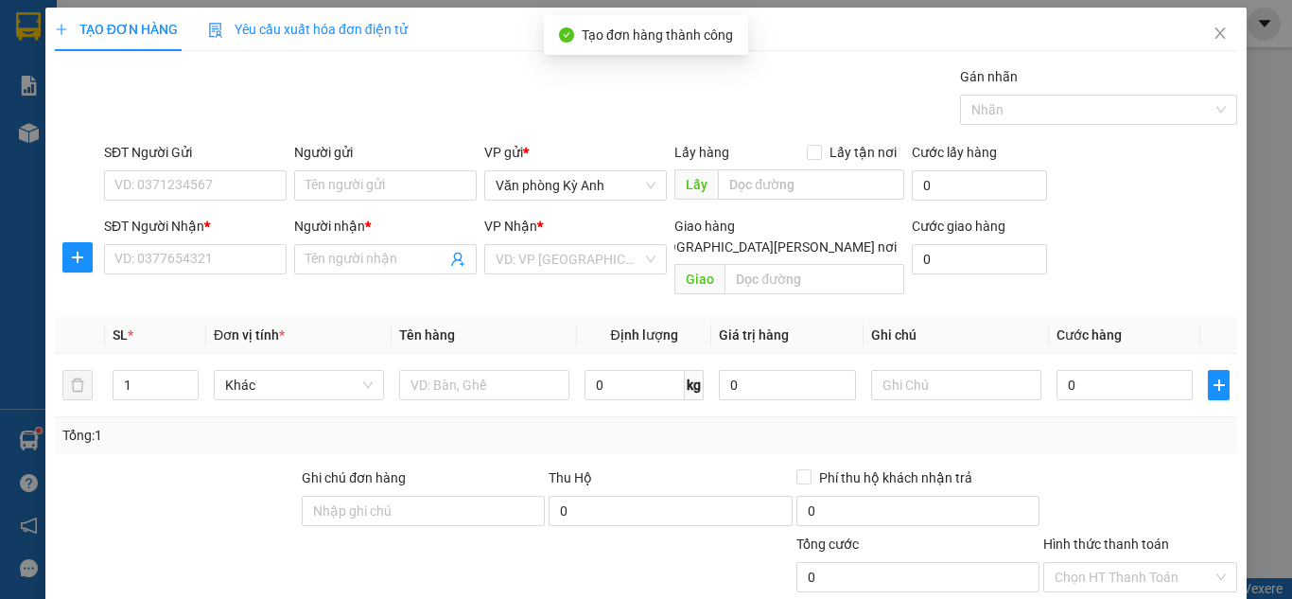
scroll to position [0, 0]
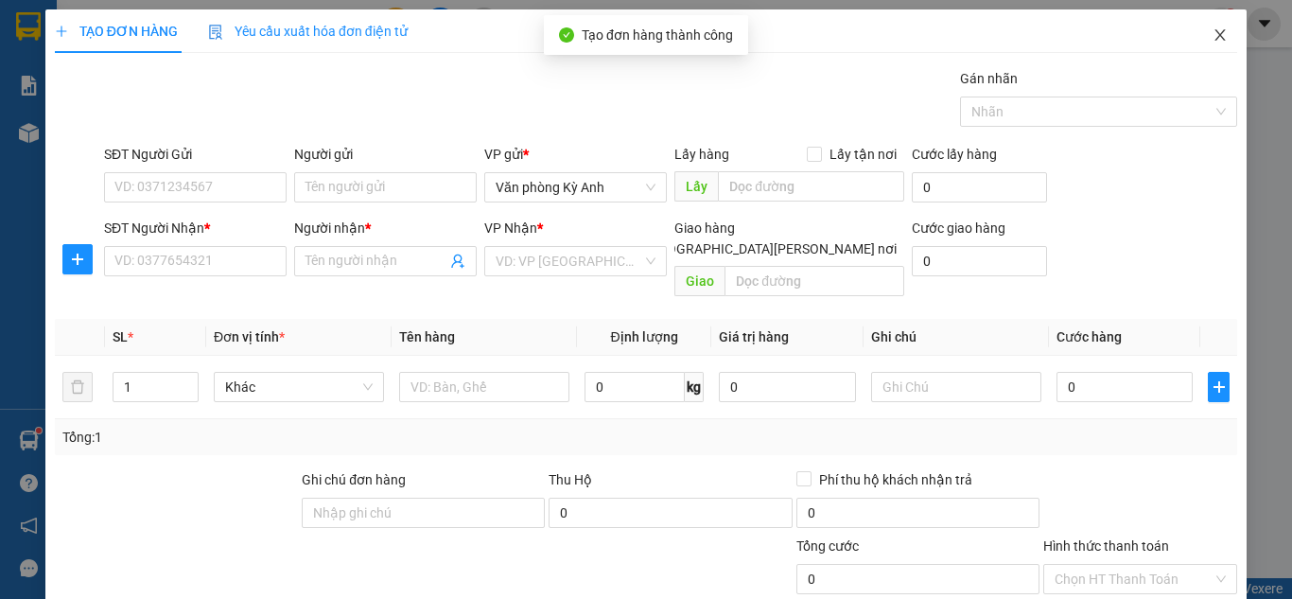
click at [1207, 27] on span "Close" at bounding box center [1220, 35] width 53 height 53
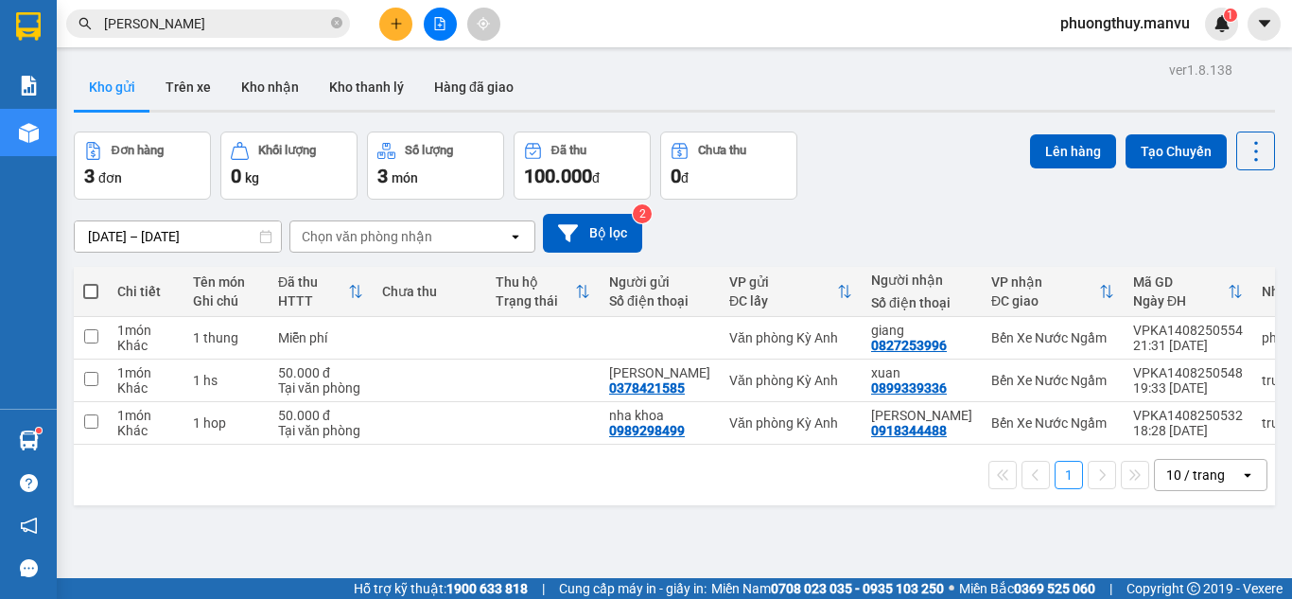
click at [197, 16] on input "[PERSON_NAME]" at bounding box center [215, 23] width 223 height 21
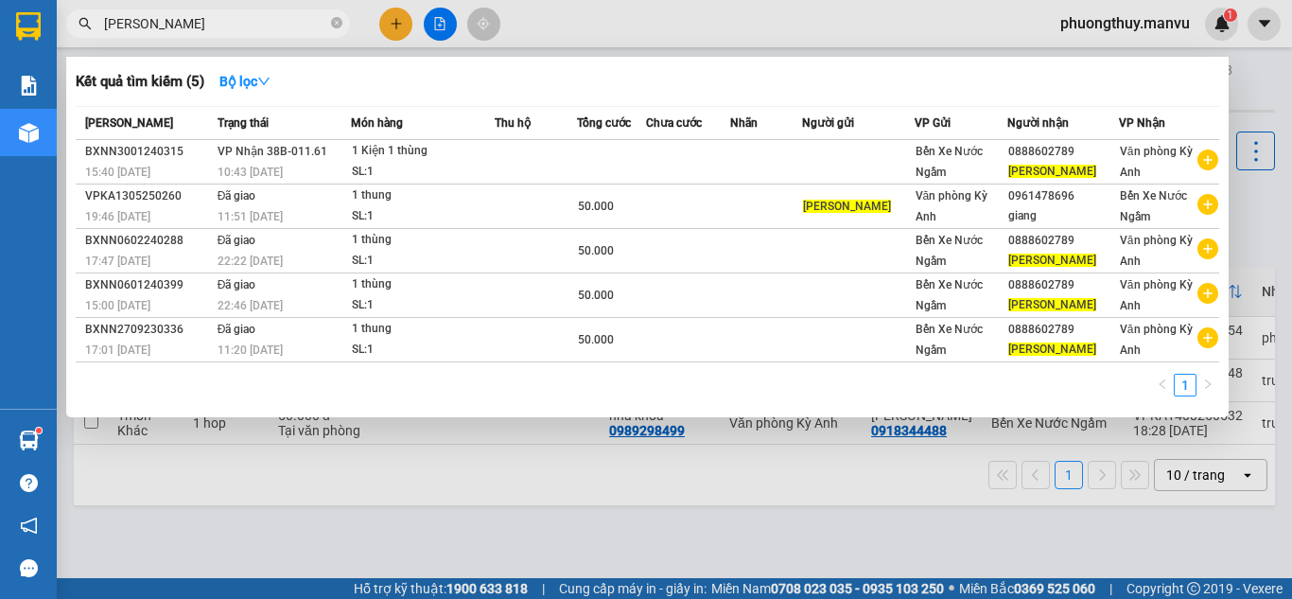
click at [197, 16] on input "[PERSON_NAME]" at bounding box center [215, 23] width 223 height 21
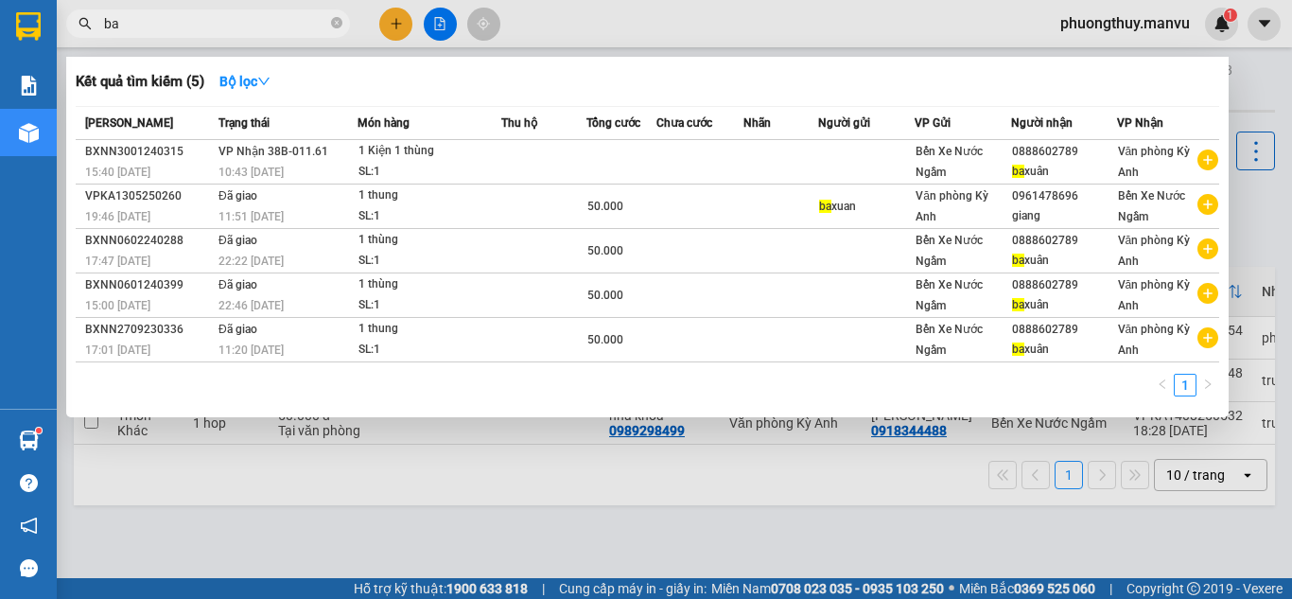
type input "b"
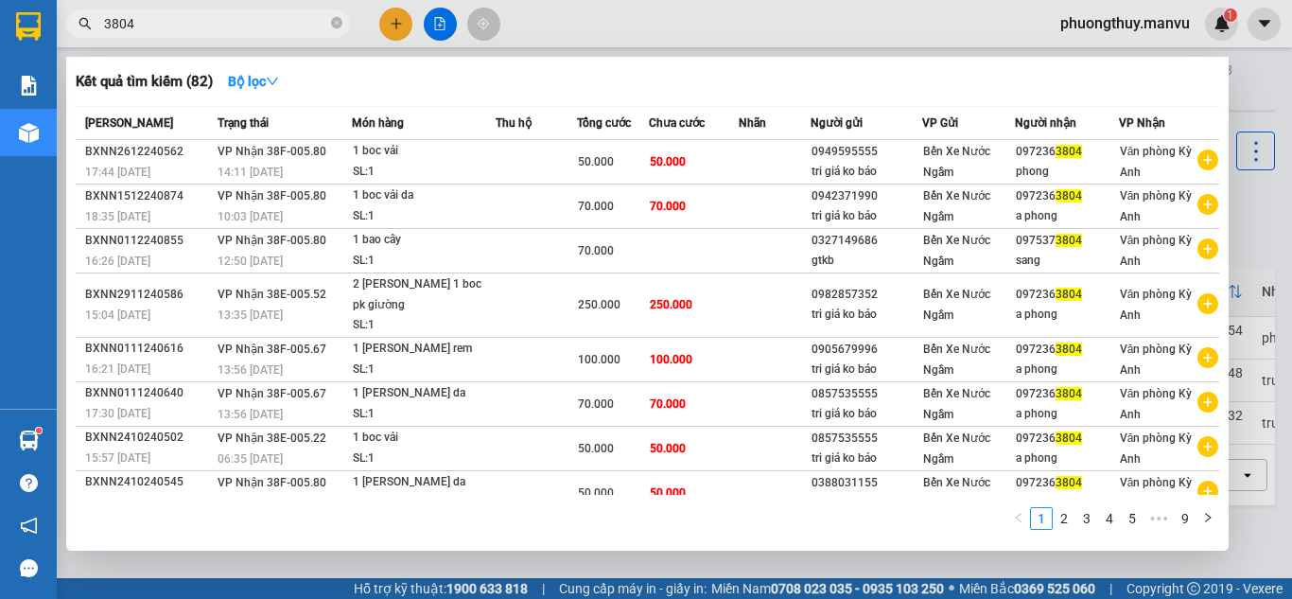
type input "3804"
